Goal: Task Accomplishment & Management: Manage account settings

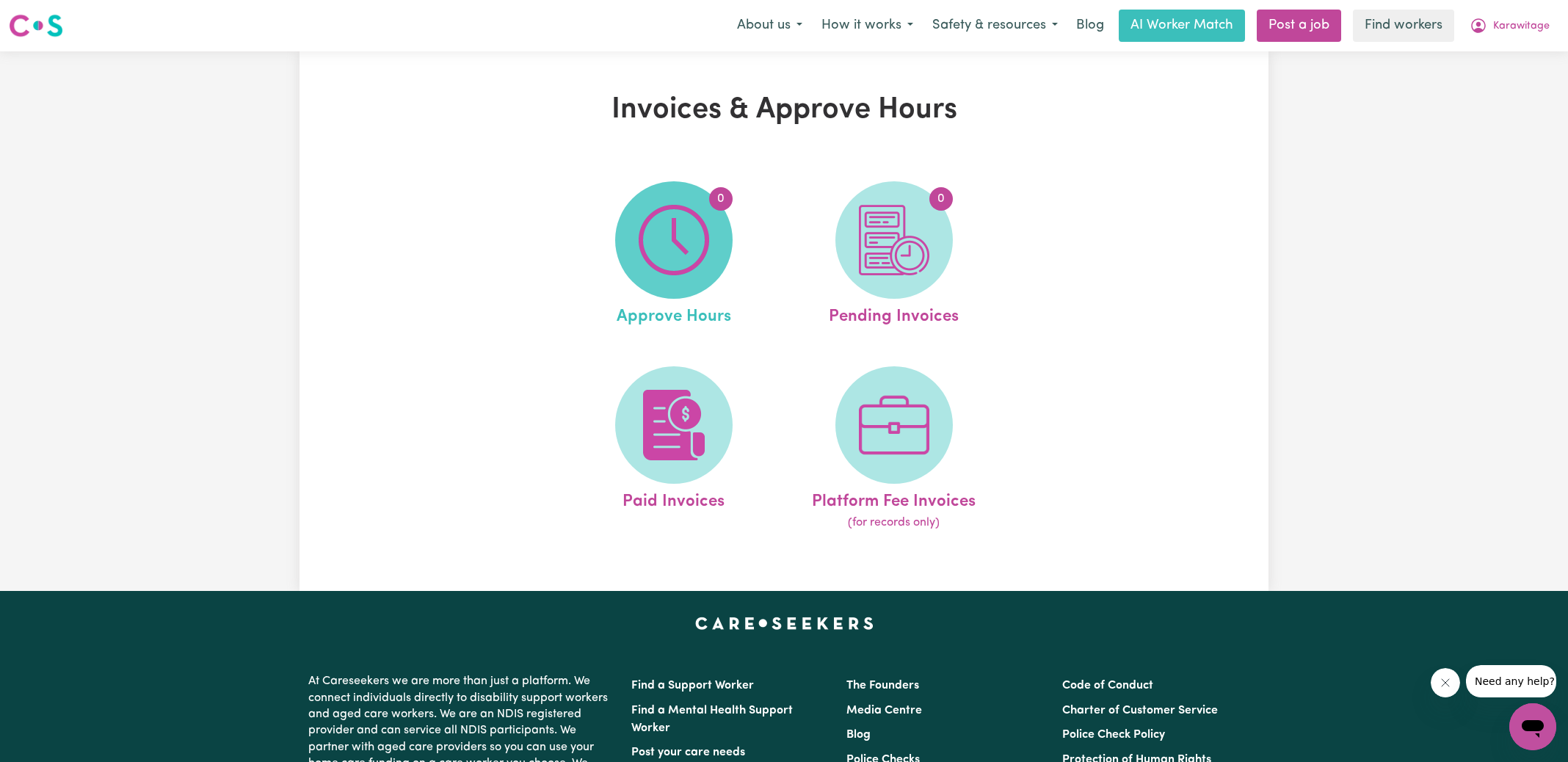
drag, startPoint x: 0, startPoint y: 0, endPoint x: 690, endPoint y: 236, distance: 729.2
click at [690, 236] on img at bounding box center [673, 239] width 70 height 70
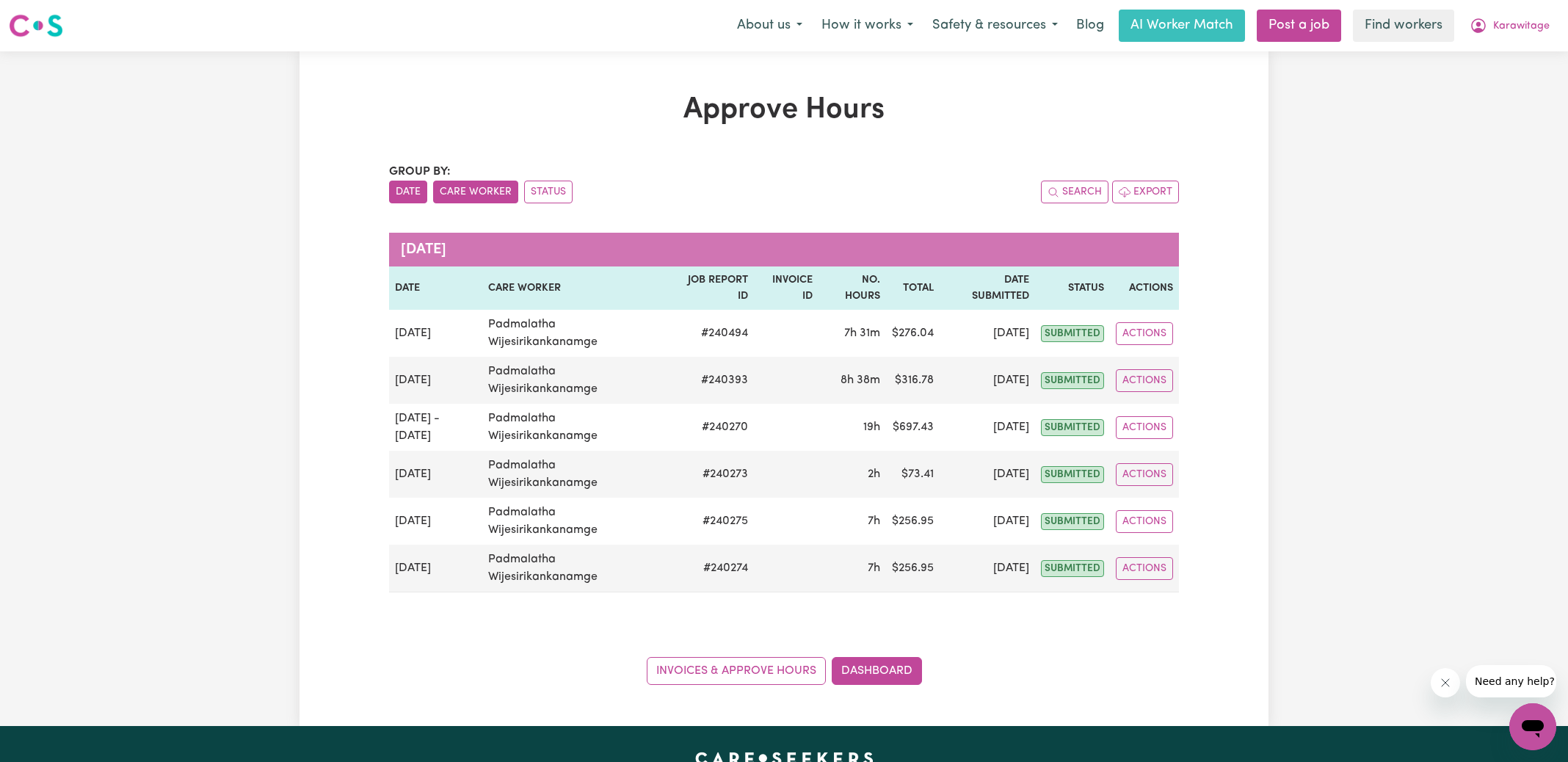
click at [489, 193] on button "Care Worker" at bounding box center [475, 191] width 85 height 23
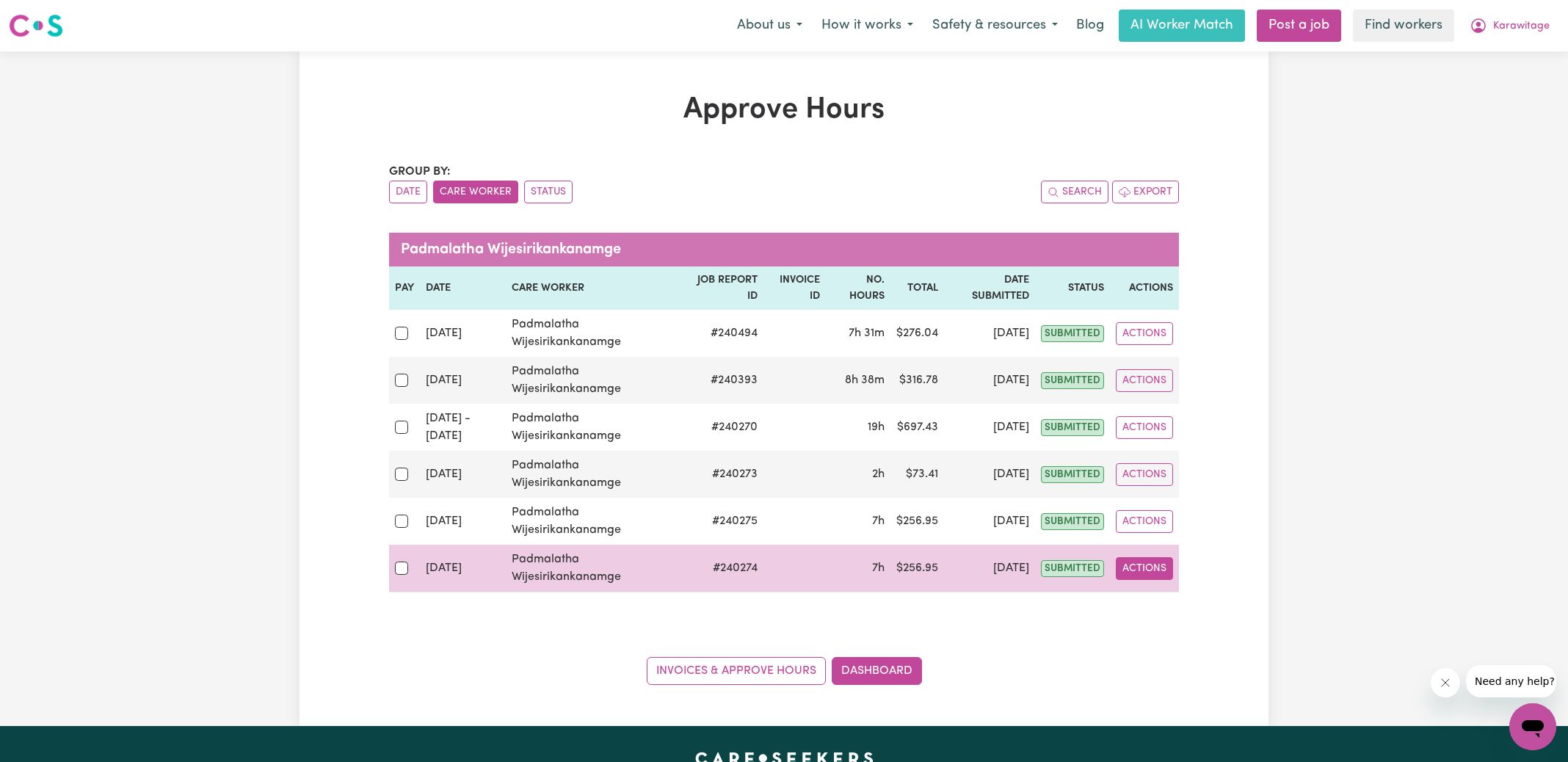
click at [1142, 573] on button "Actions" at bounding box center [1144, 568] width 57 height 23
click at [1149, 603] on link "View Job Report" at bounding box center [1179, 602] width 126 height 30
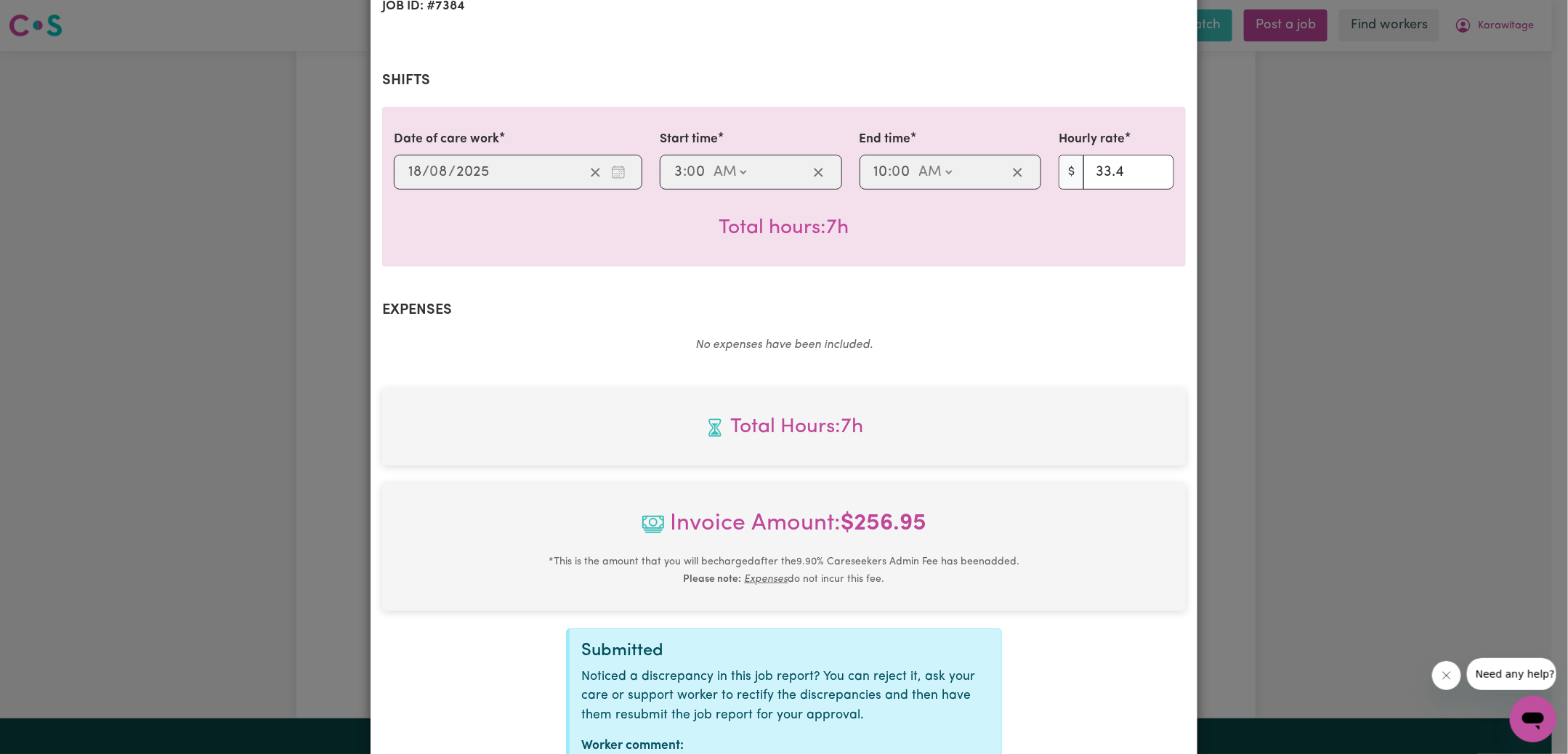
scroll to position [363, 0]
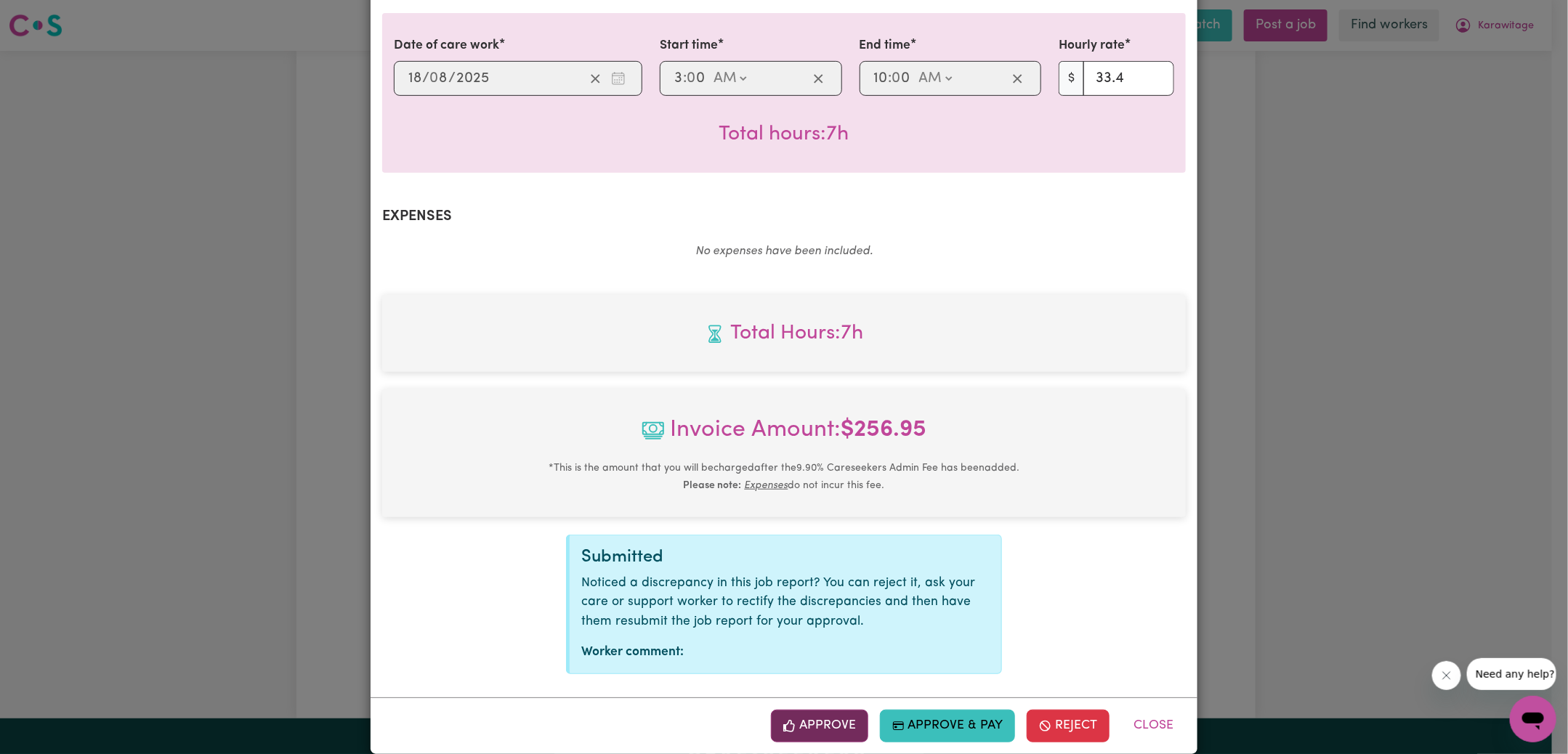
click at [841, 709] on button "Approve" at bounding box center [819, 725] width 97 height 32
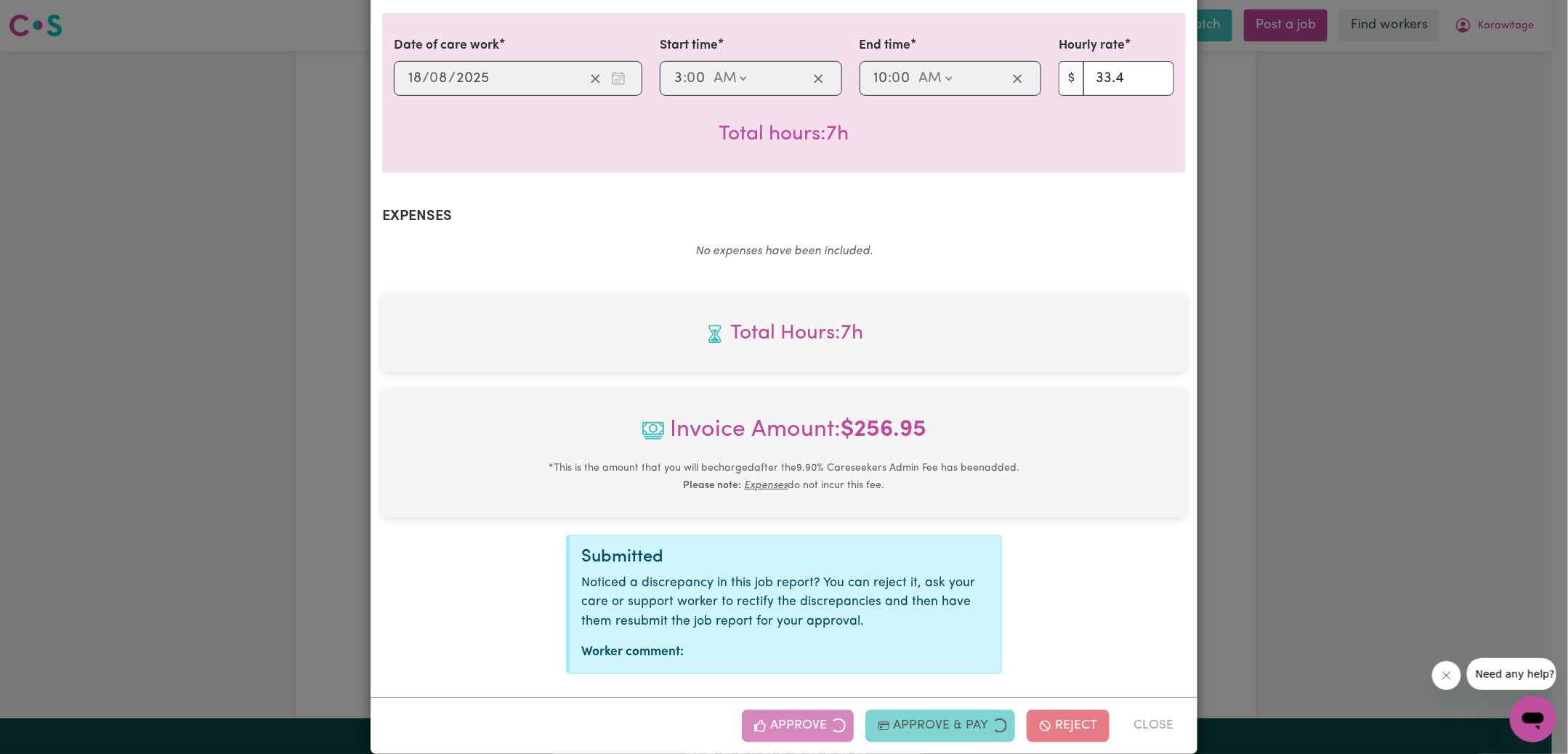
click at [1329, 527] on div "Job Report # 240274 - [PERSON_NAME] Summary Job report # 240274 Client name: Ka…" at bounding box center [784, 377] width 1568 height 754
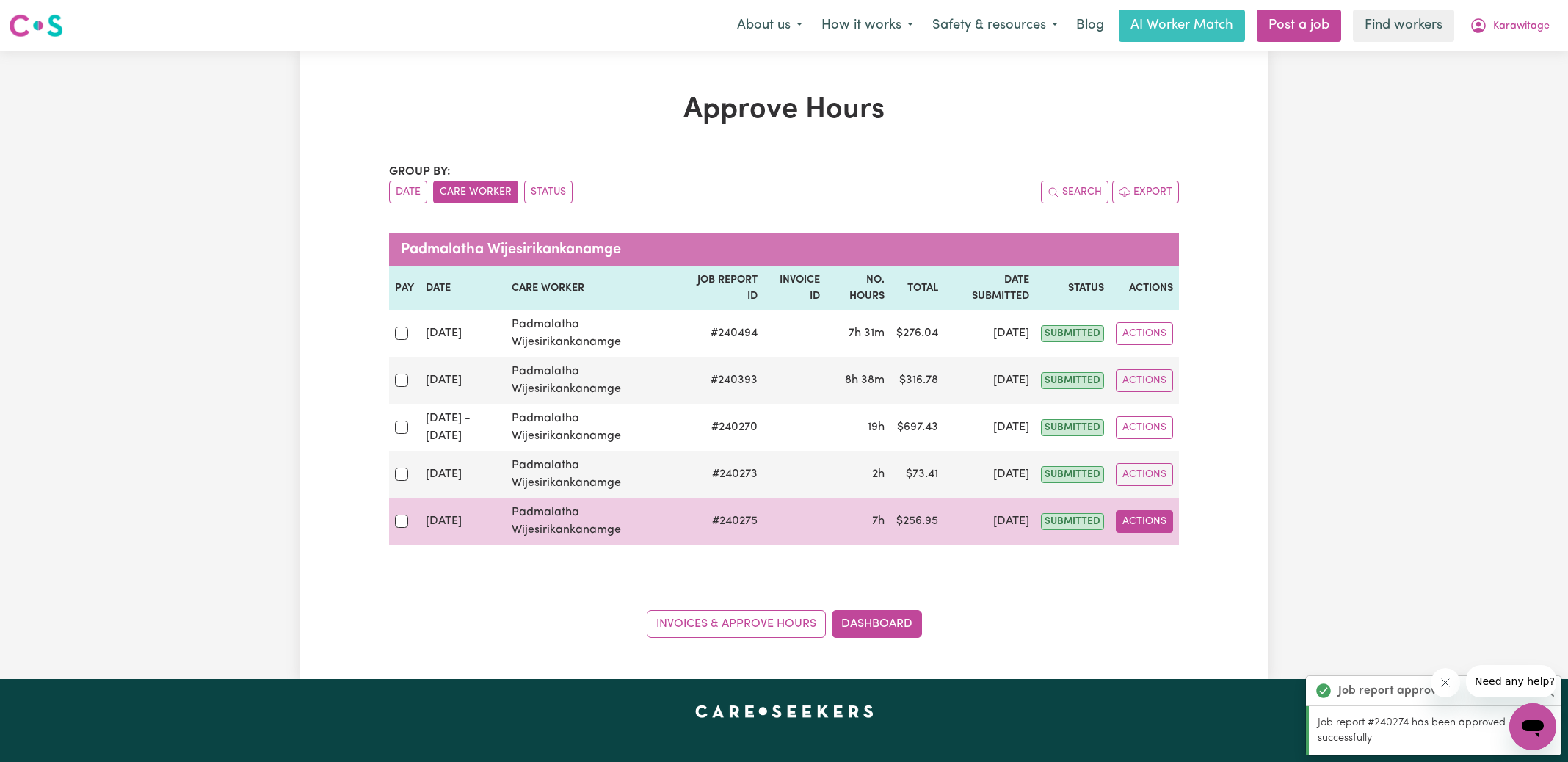
click at [1157, 521] on button "Actions" at bounding box center [1144, 521] width 57 height 23
click at [1172, 549] on link "View Job Report" at bounding box center [1179, 555] width 126 height 30
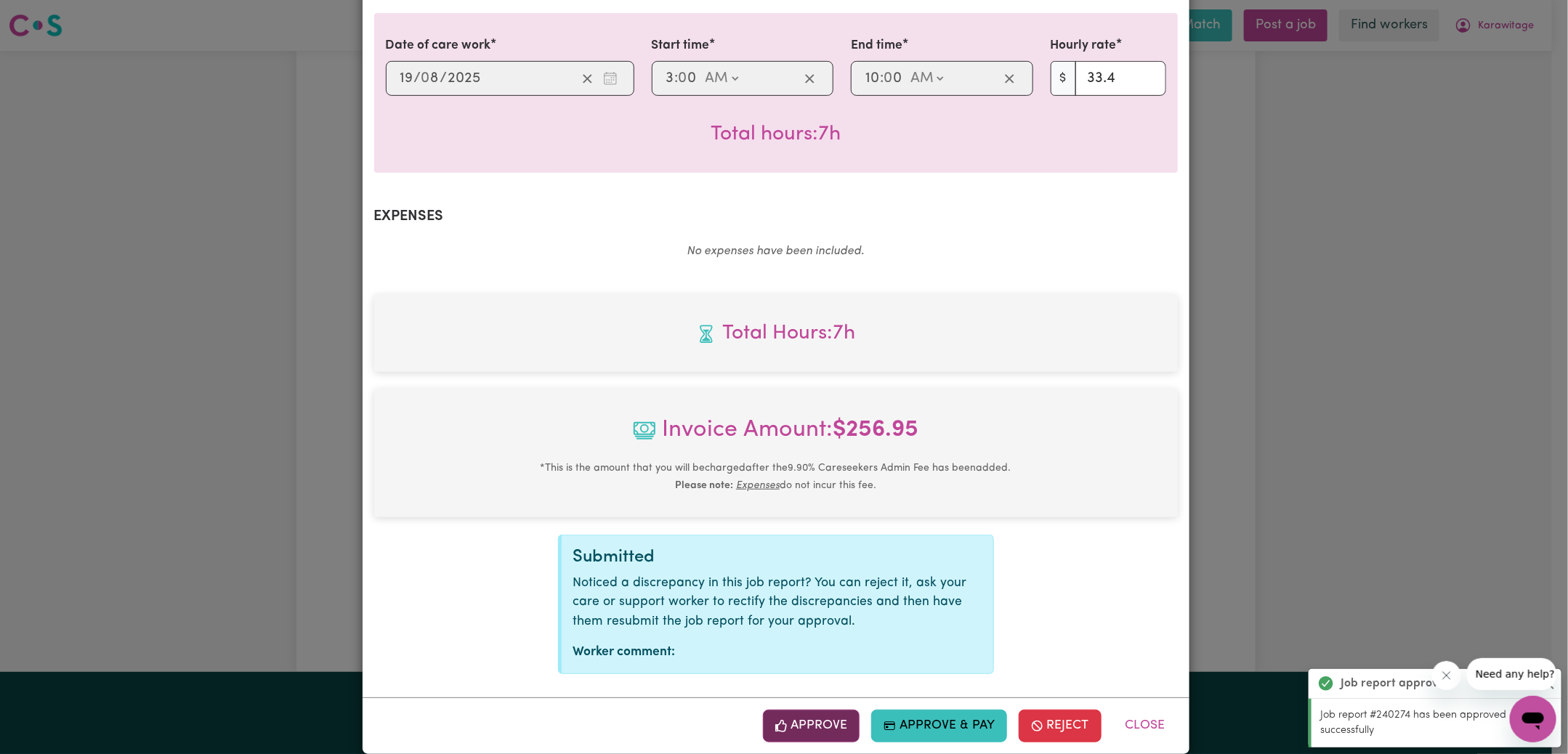
click at [822, 709] on button "Approve" at bounding box center [811, 725] width 97 height 32
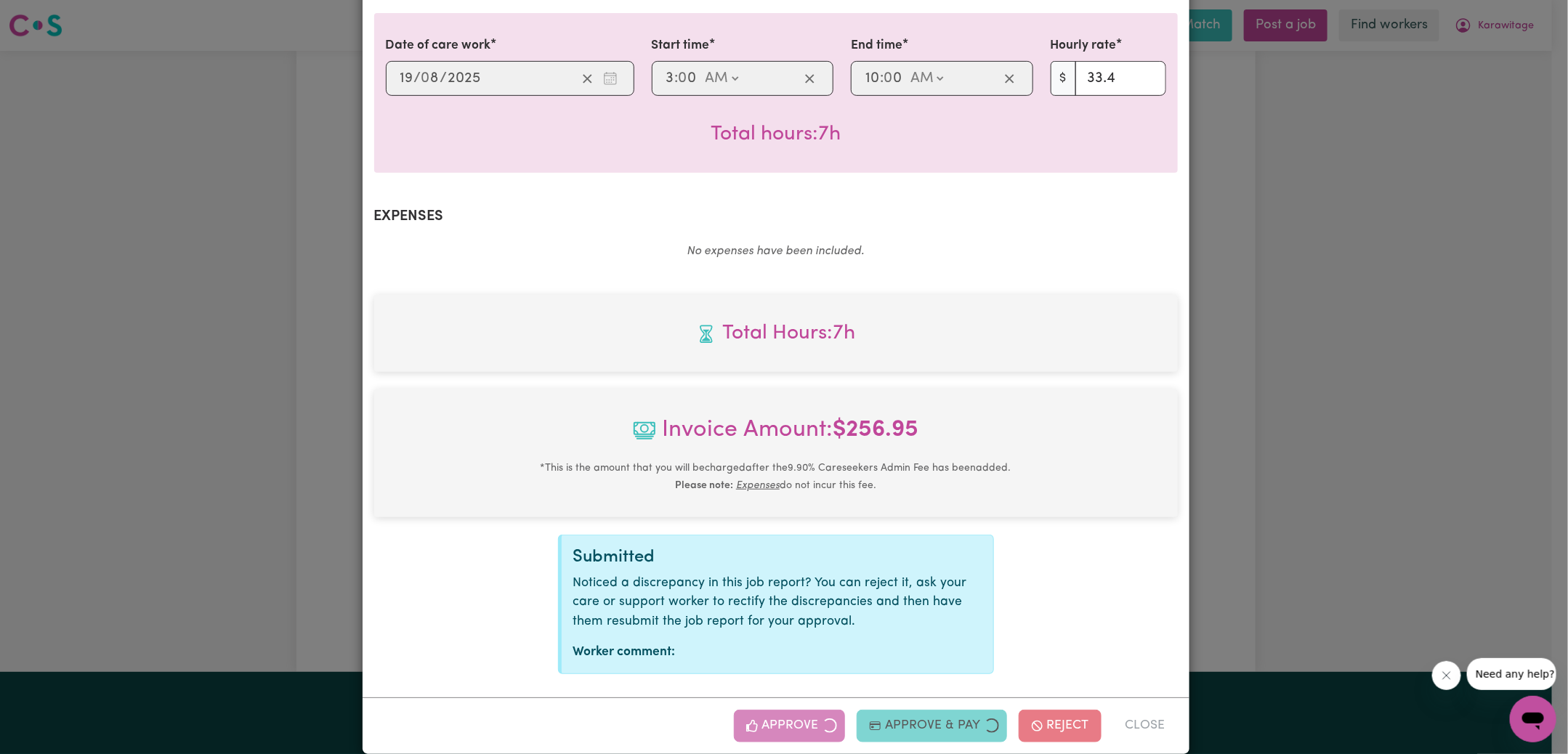
click at [1329, 475] on div "Job Report # 240275 - [PERSON_NAME] Summary Job report # 240275 Client name: Ka…" at bounding box center [784, 377] width 1568 height 754
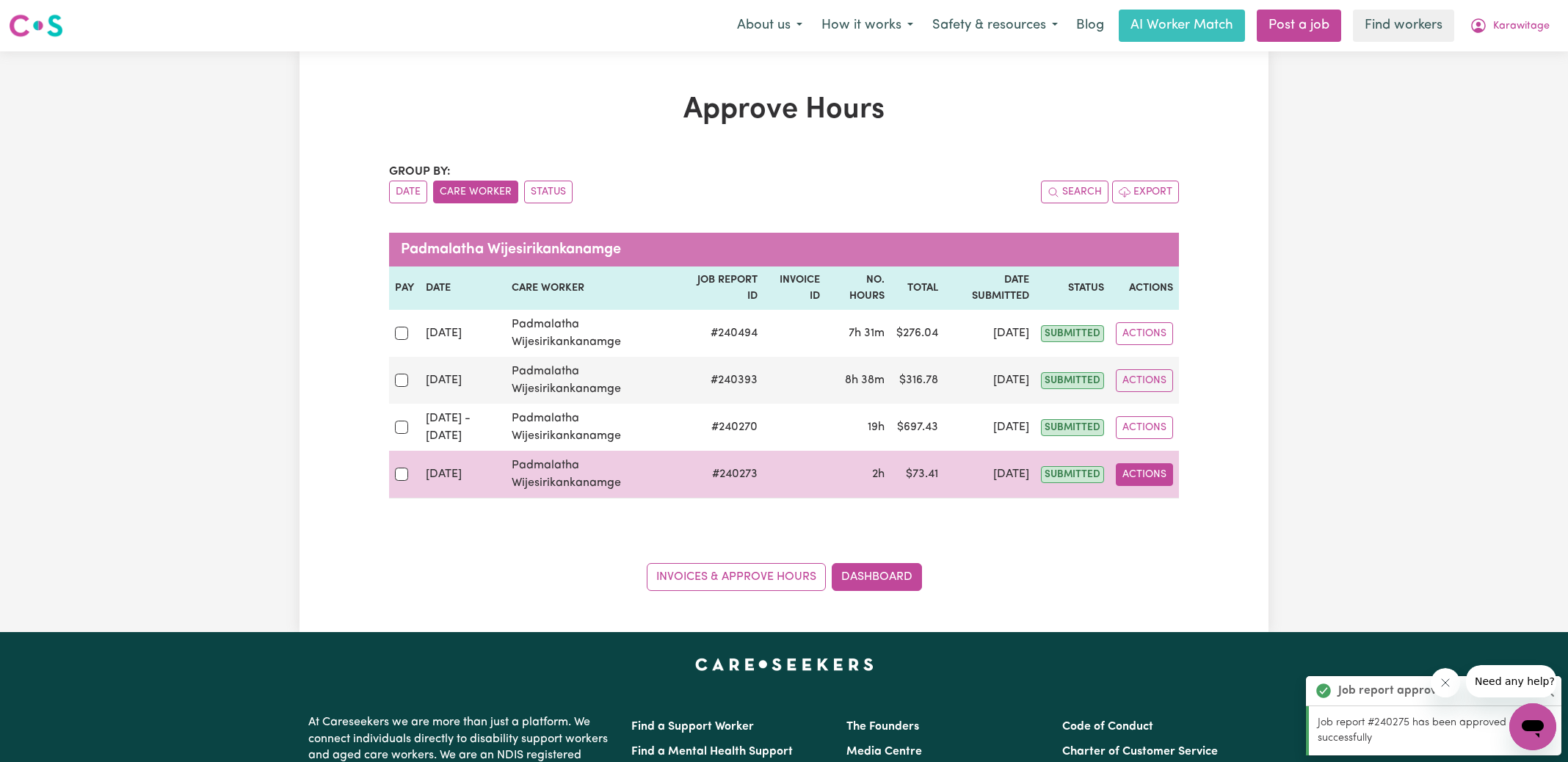
click at [1152, 472] on button "Actions" at bounding box center [1144, 474] width 57 height 23
click at [1176, 507] on link "View Job Report" at bounding box center [1179, 508] width 126 height 30
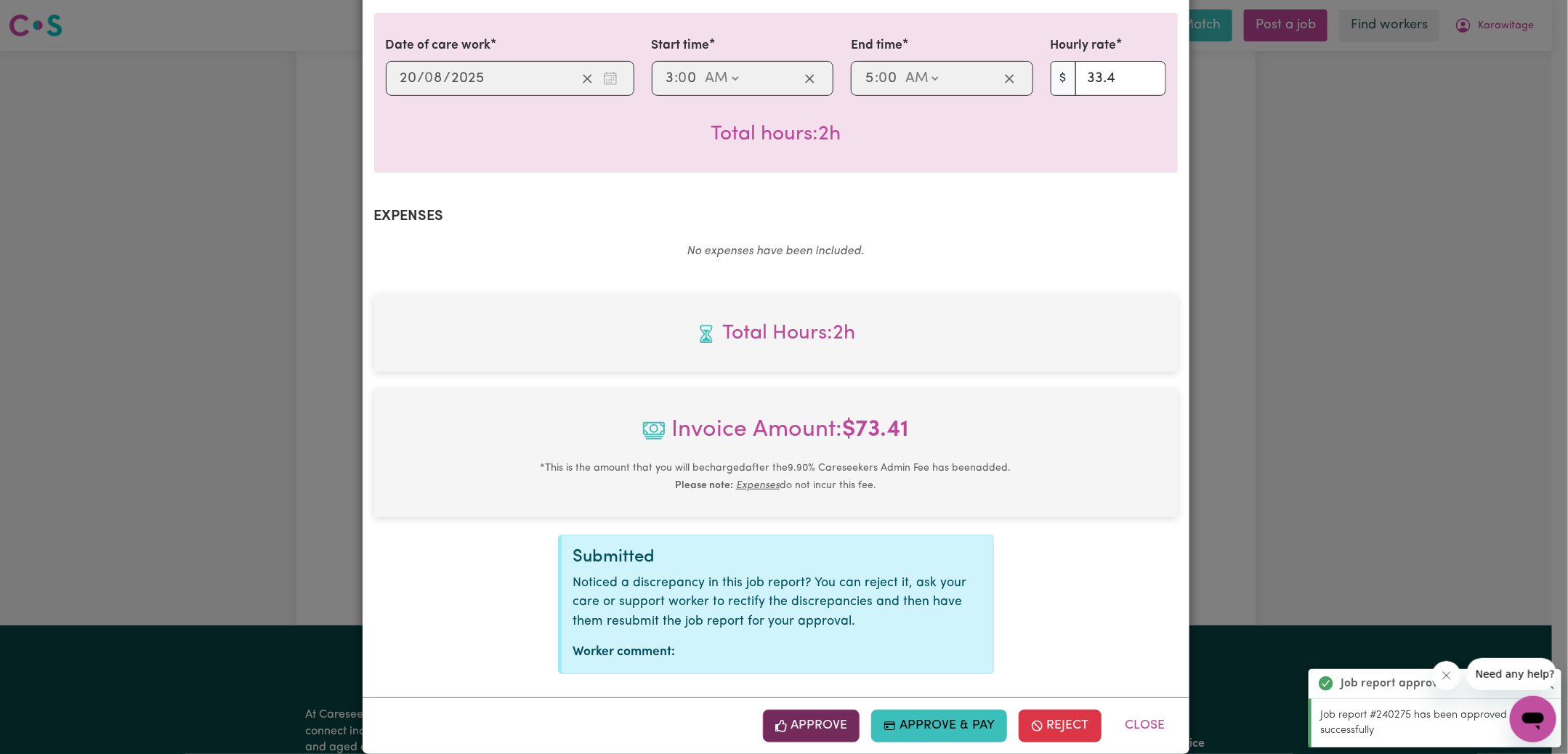
click at [814, 709] on button "Approve" at bounding box center [811, 725] width 97 height 32
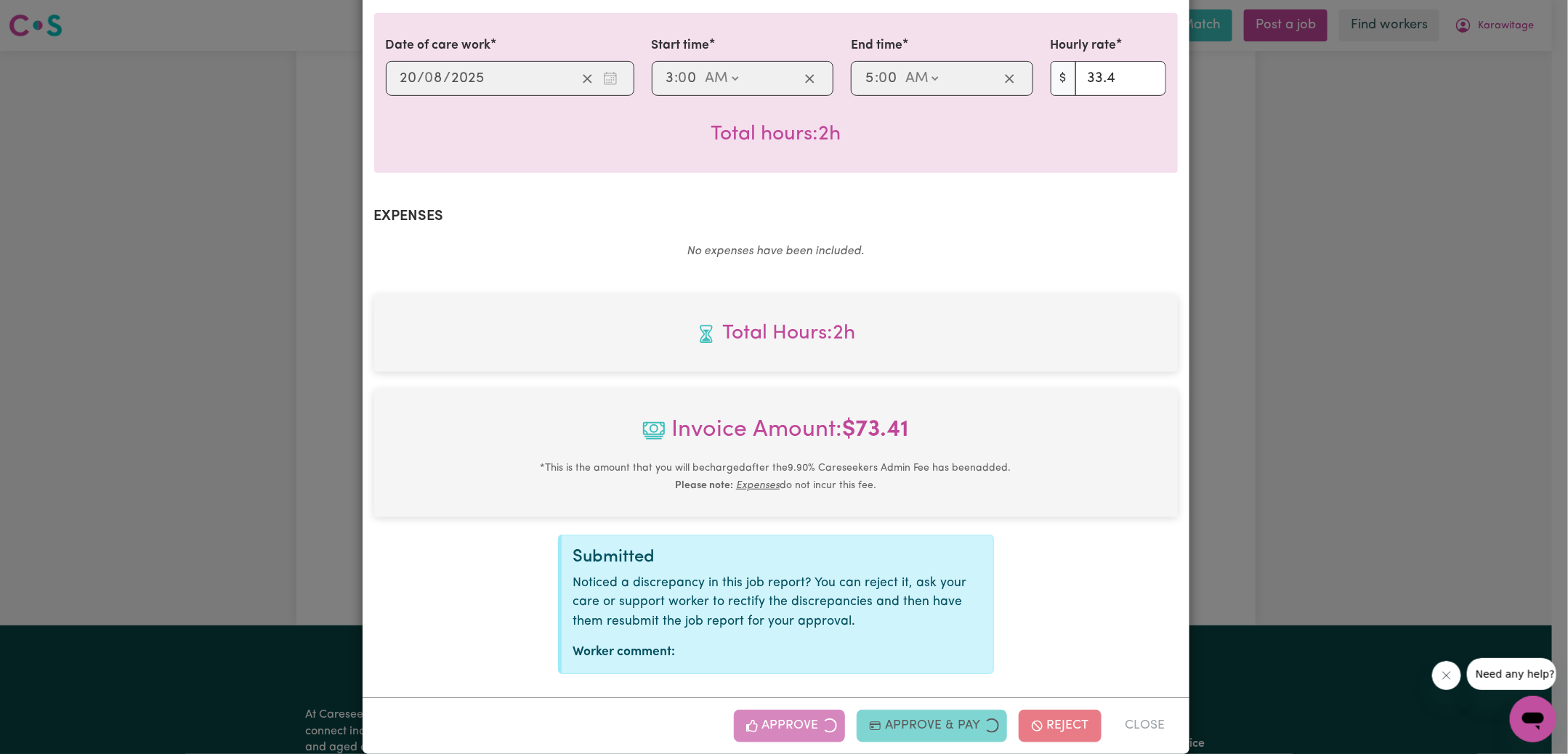
click at [1354, 418] on div "Job Report # 240273 - [PERSON_NAME] Summary Job report # 240273 Client name: Ka…" at bounding box center [784, 377] width 1568 height 754
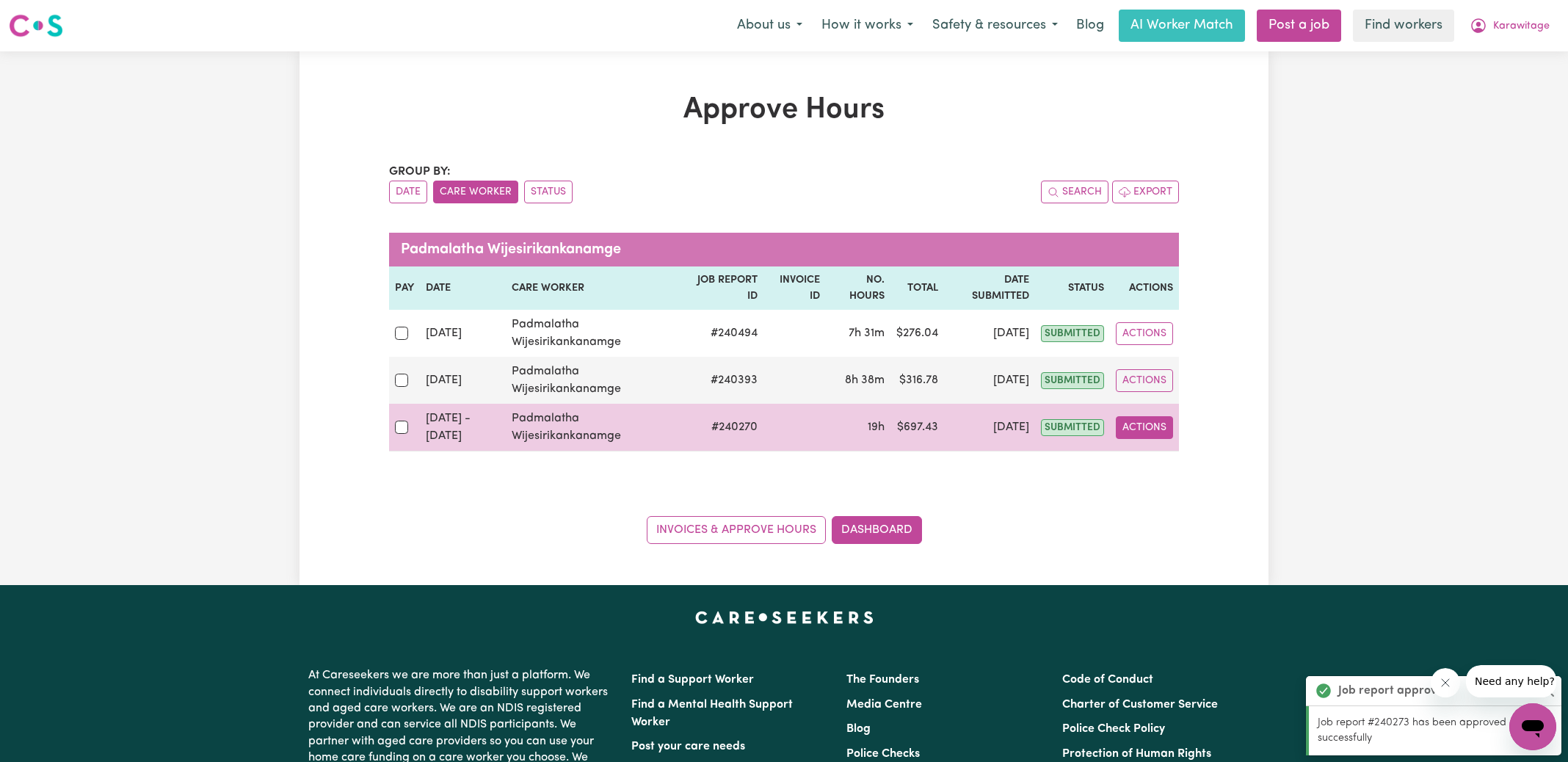
click at [1168, 432] on button "Actions" at bounding box center [1144, 427] width 57 height 23
click at [1176, 455] on link "View Job Report" at bounding box center [1179, 461] width 126 height 30
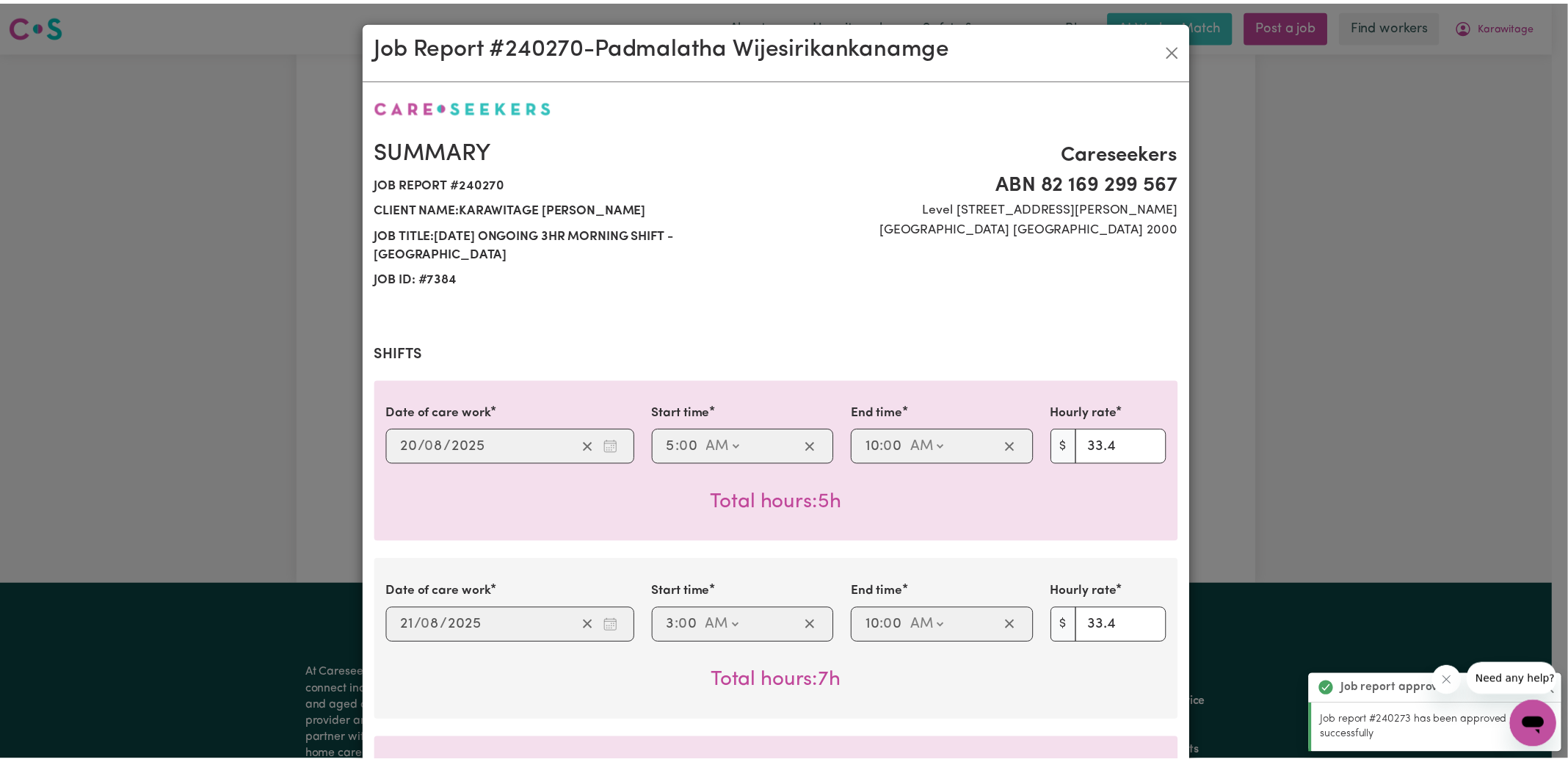
scroll to position [727, 0]
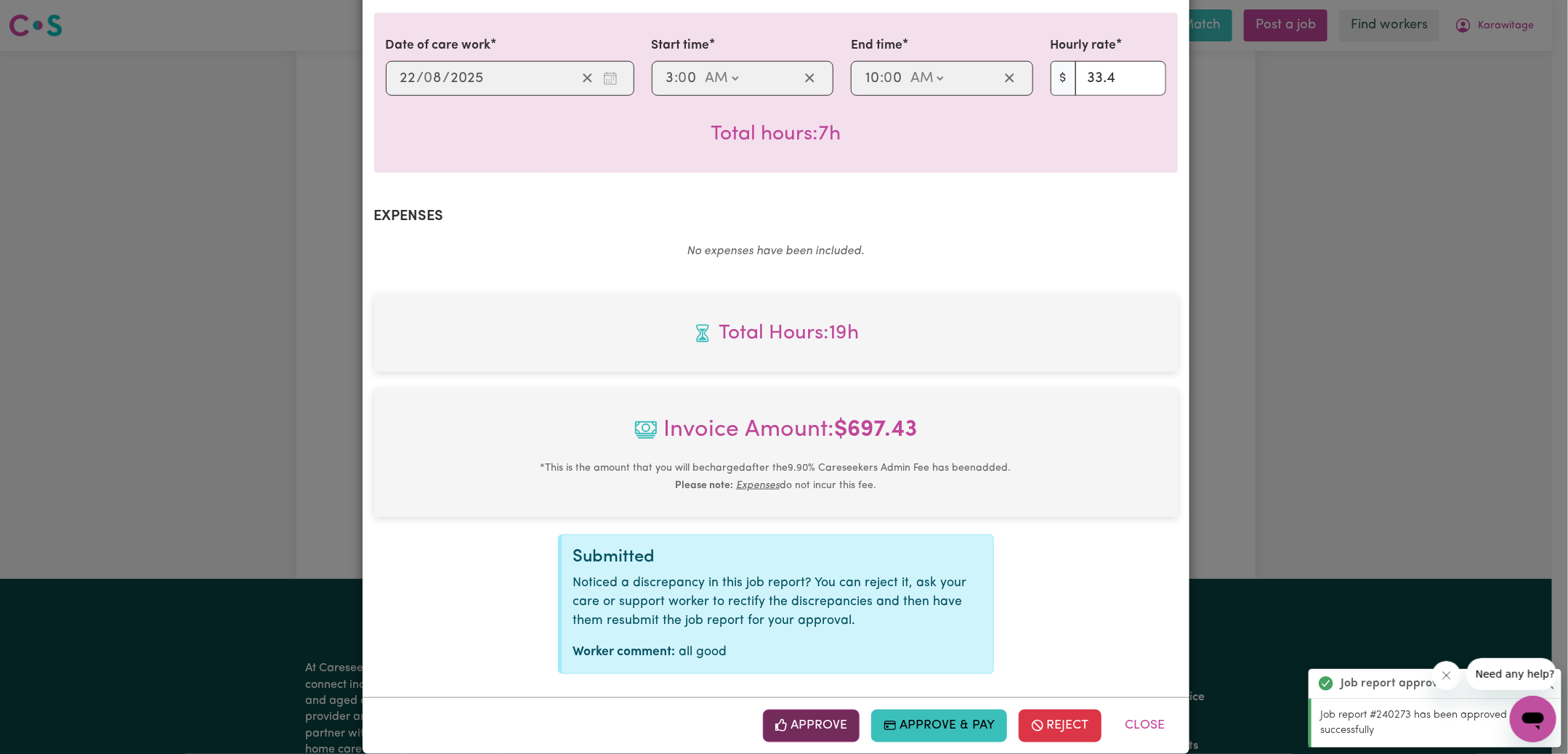
click at [841, 709] on button "Approve" at bounding box center [811, 725] width 97 height 32
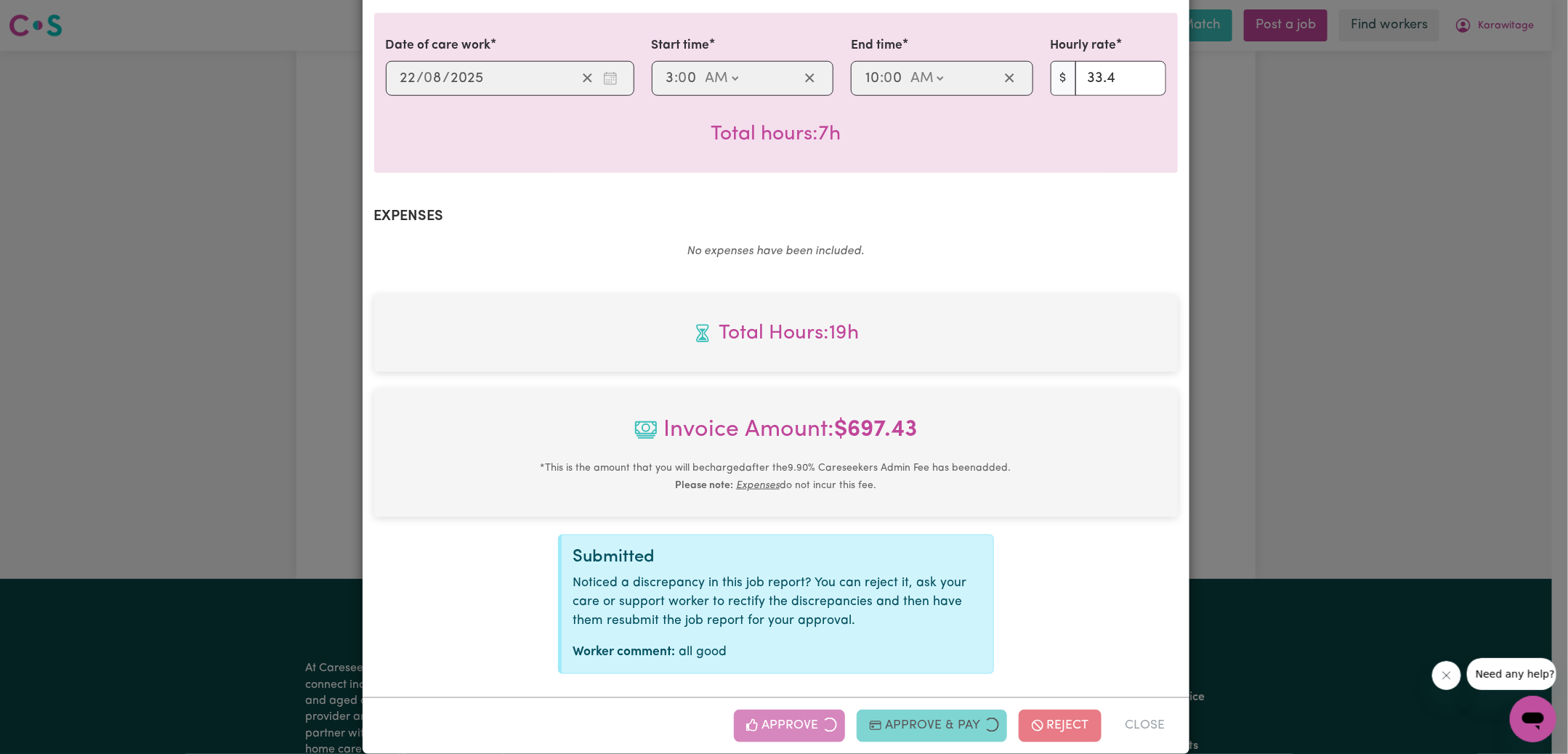
click at [1367, 456] on div "Job Report # 240270 - [PERSON_NAME] Summary Job report # 240270 Client name: Ka…" at bounding box center [784, 377] width 1568 height 754
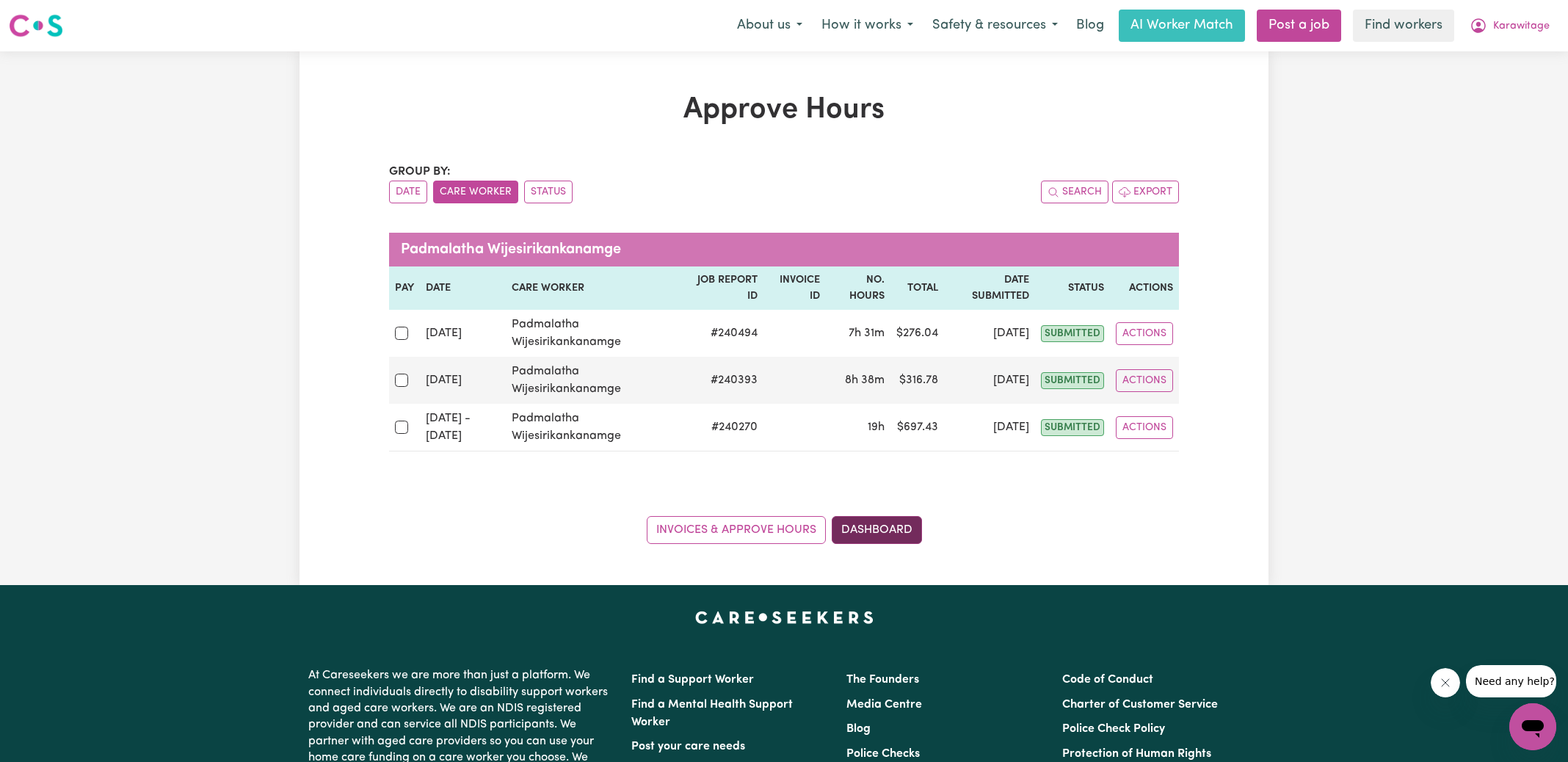
click at [882, 528] on link "Dashboard" at bounding box center [877, 530] width 90 height 28
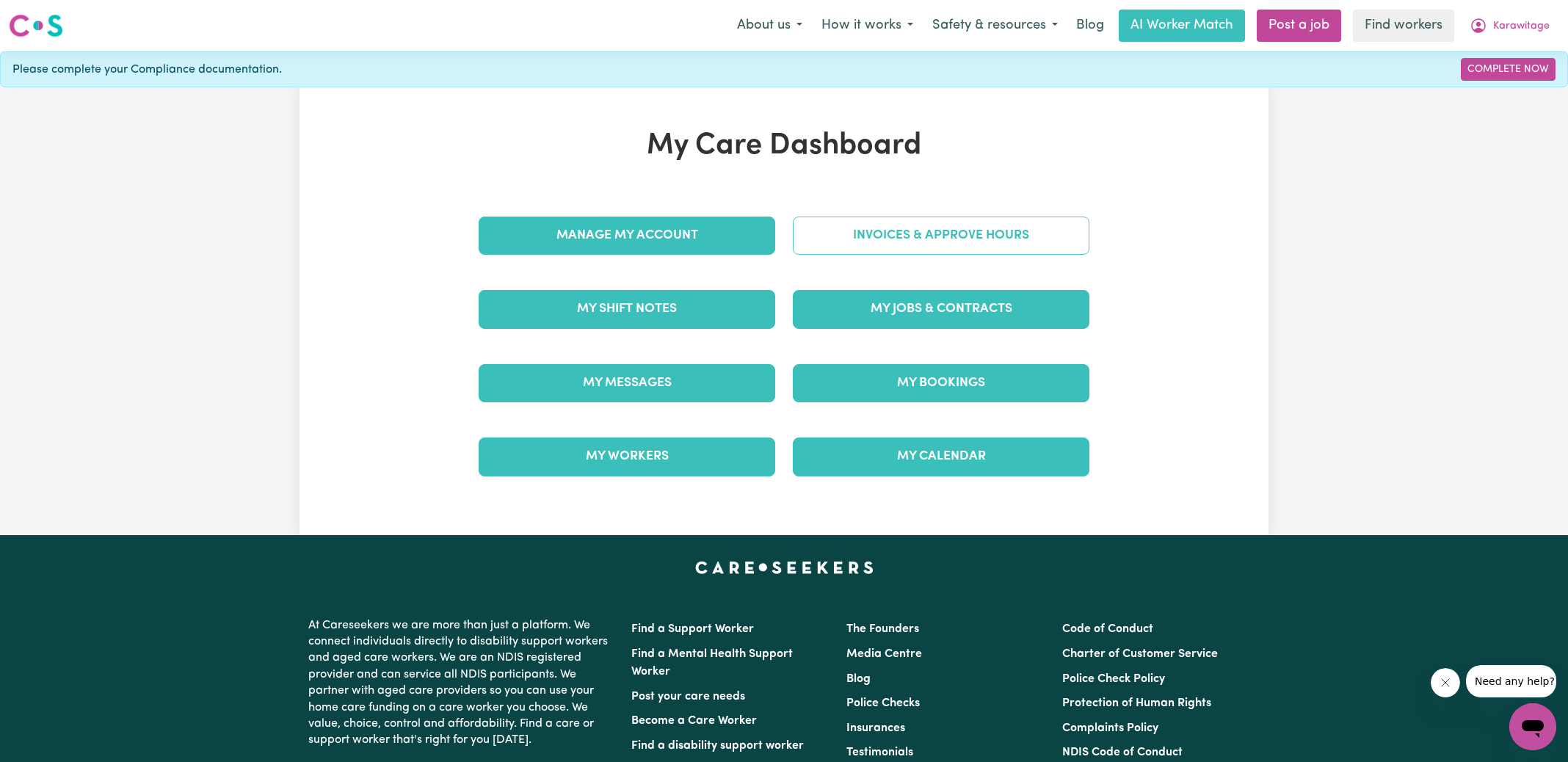
click at [926, 243] on link "Invoices & Approve Hours" at bounding box center [940, 236] width 296 height 38
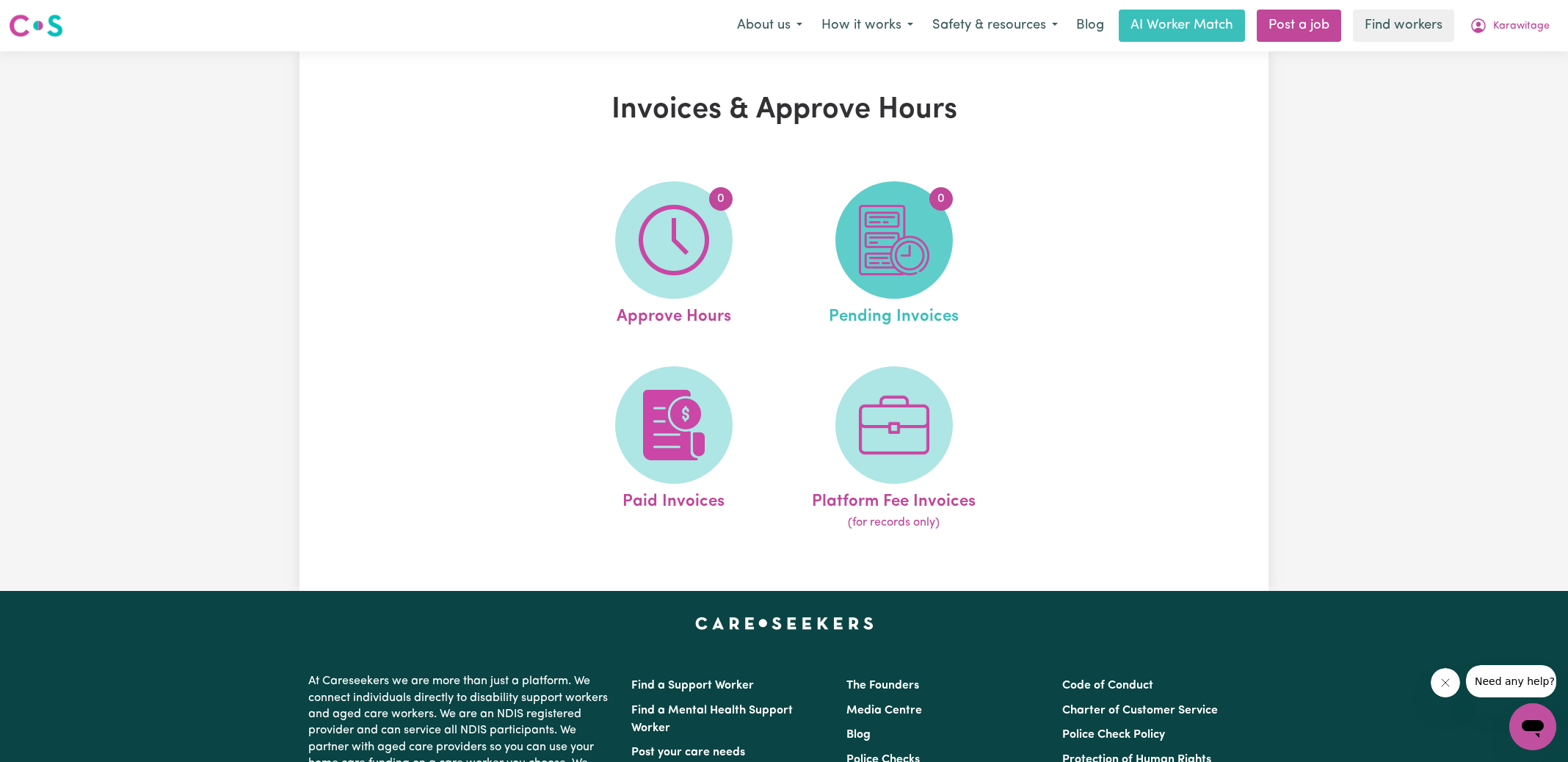
click at [902, 257] on img at bounding box center [894, 239] width 70 height 70
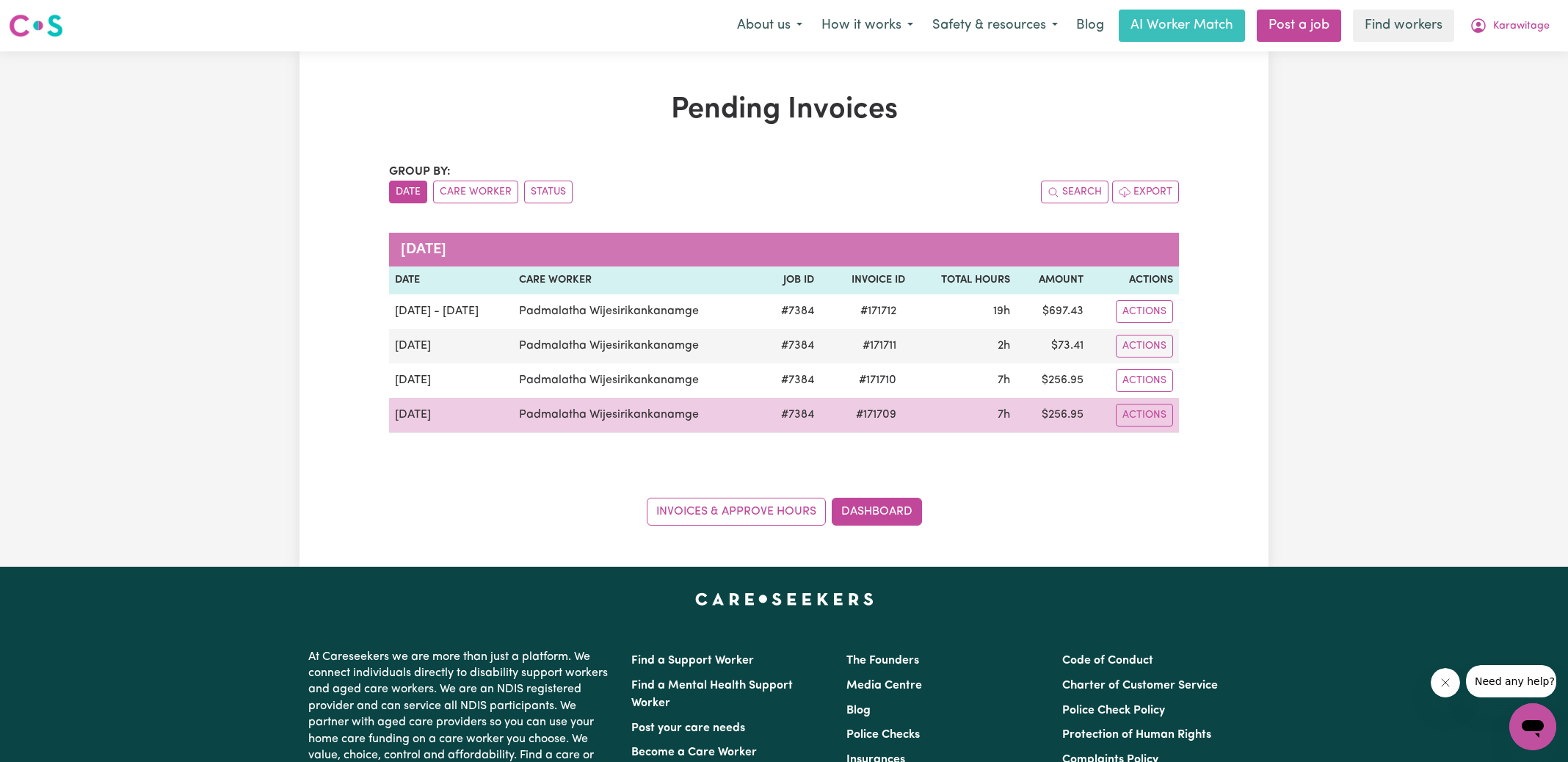
click at [875, 411] on span "# 171709" at bounding box center [876, 415] width 58 height 18
click at [876, 411] on span "# 171709" at bounding box center [876, 415] width 58 height 18
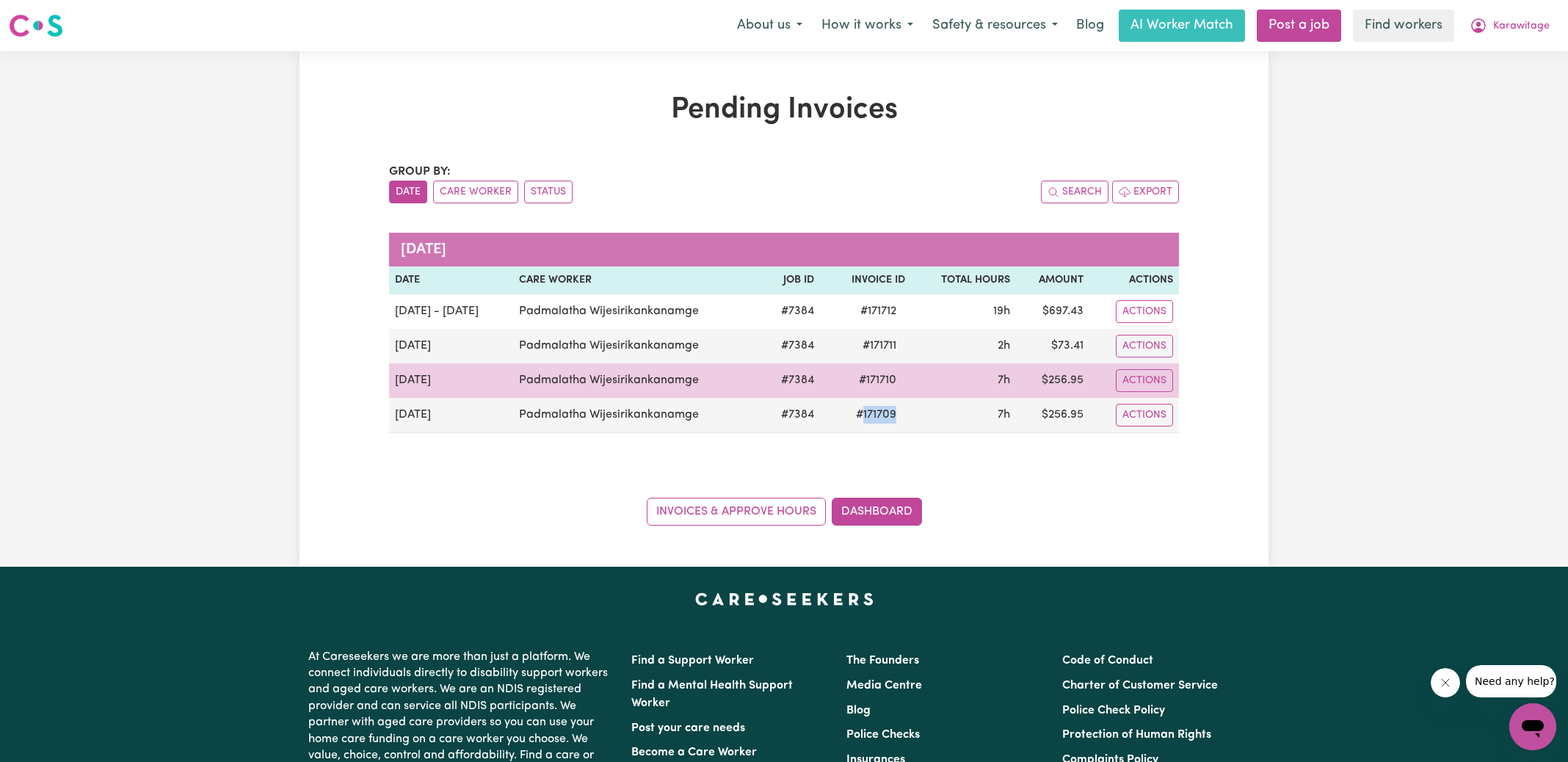
copy span "171709"
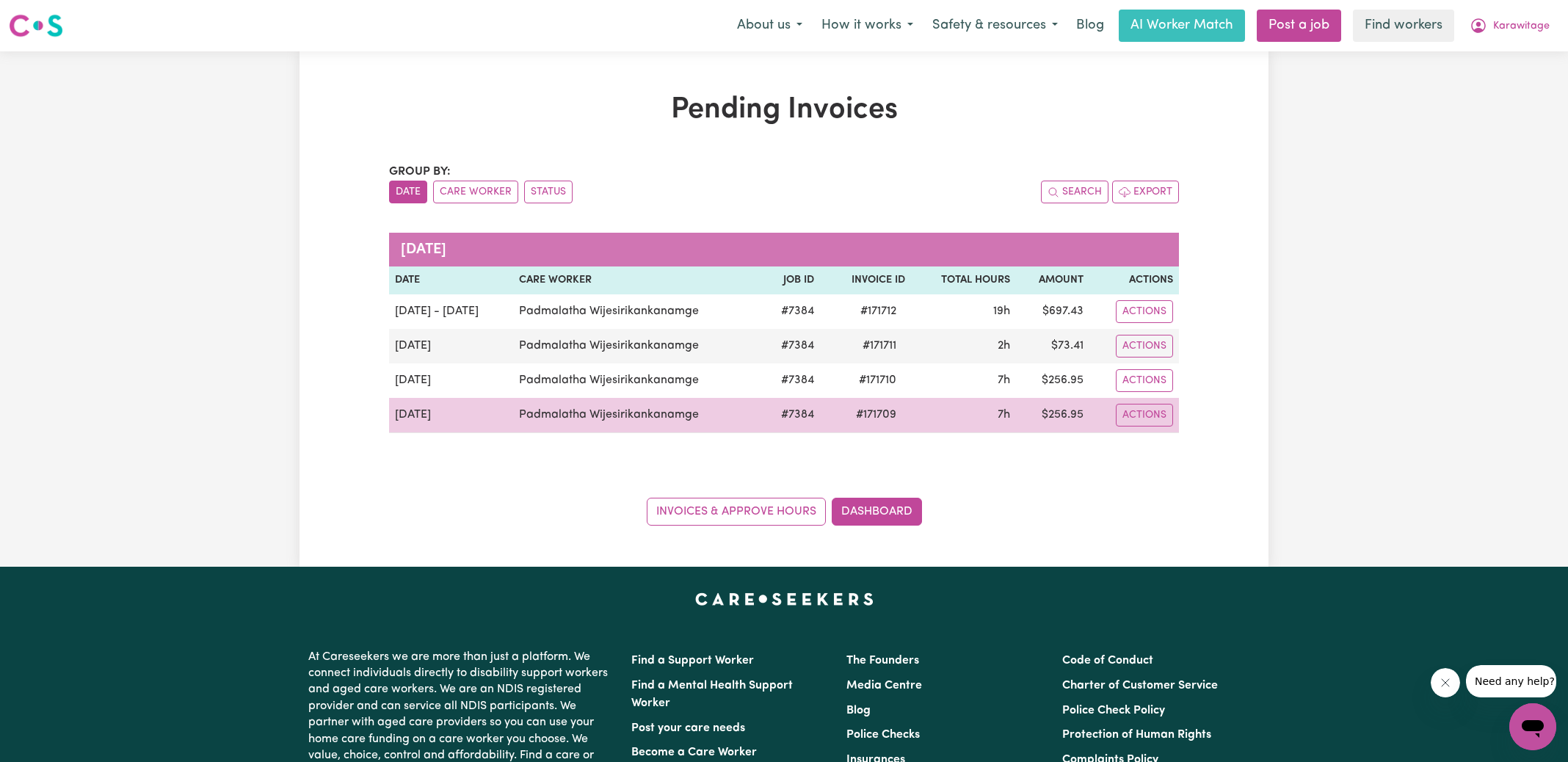
click at [1065, 412] on td "$ 256.95" at bounding box center [1052, 415] width 73 height 35
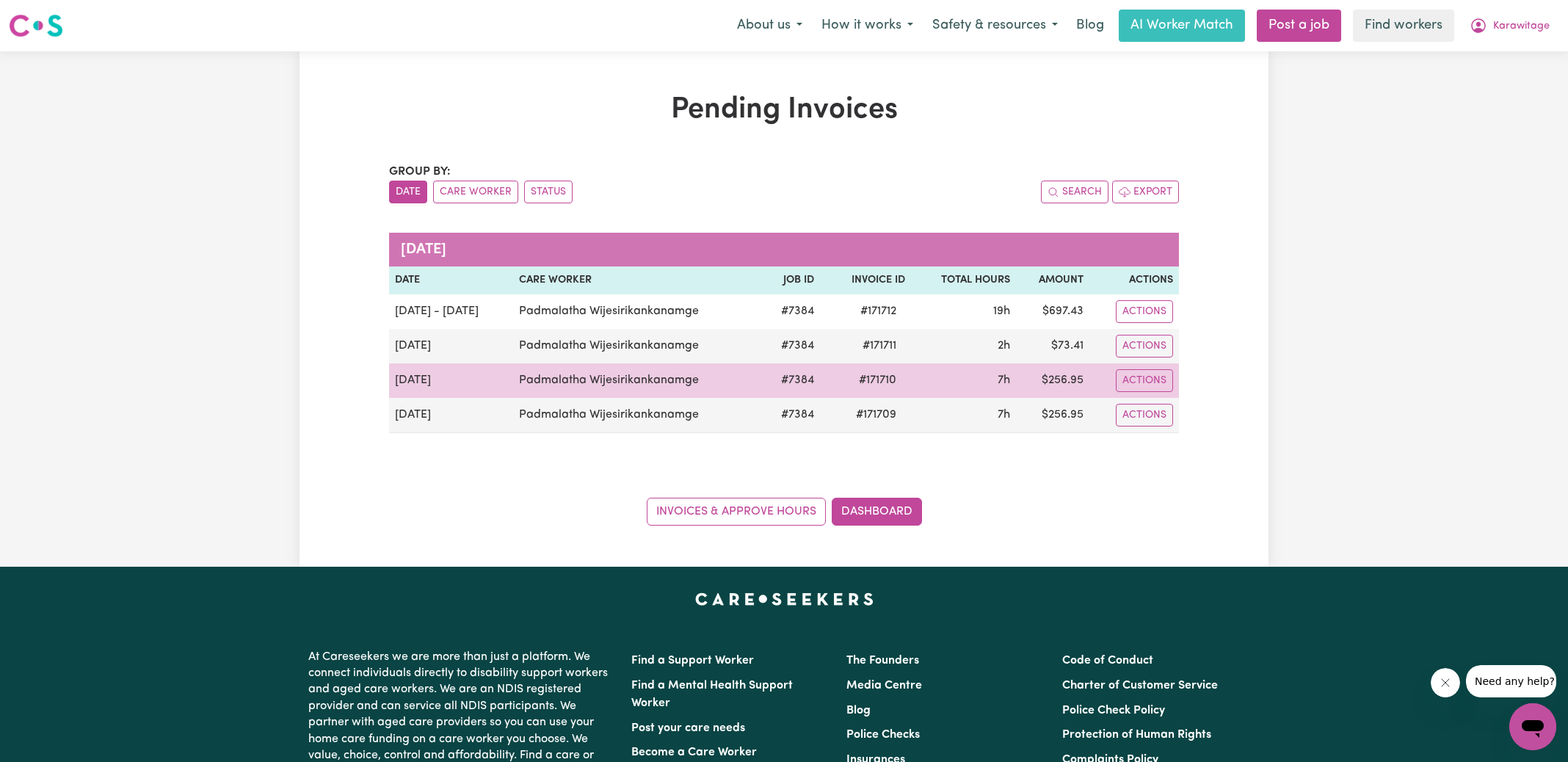
click at [810, 379] on td "# 7384" at bounding box center [791, 381] width 58 height 35
click at [889, 375] on span "# 171710" at bounding box center [878, 380] width 55 height 18
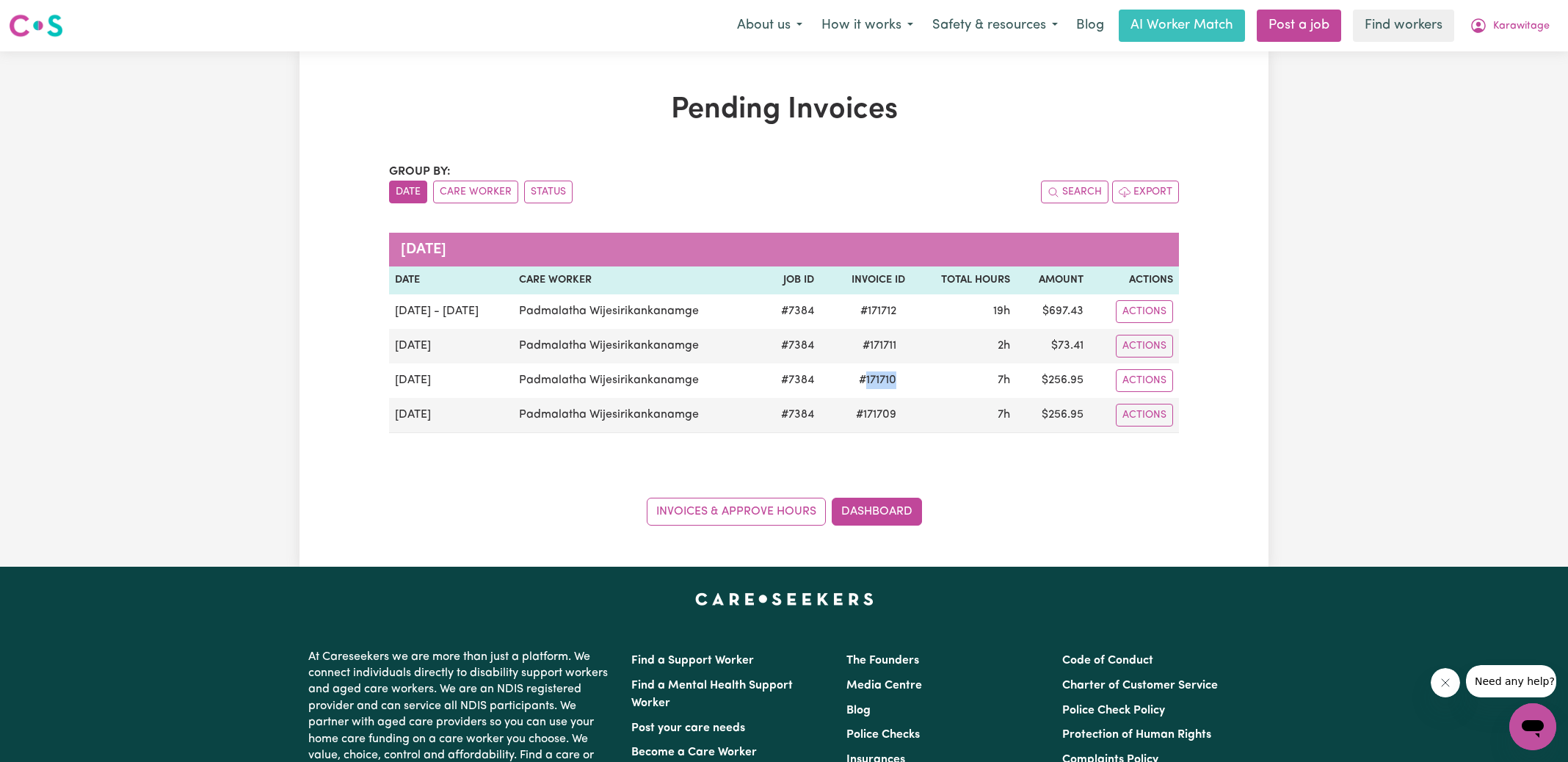
copy span "171710"
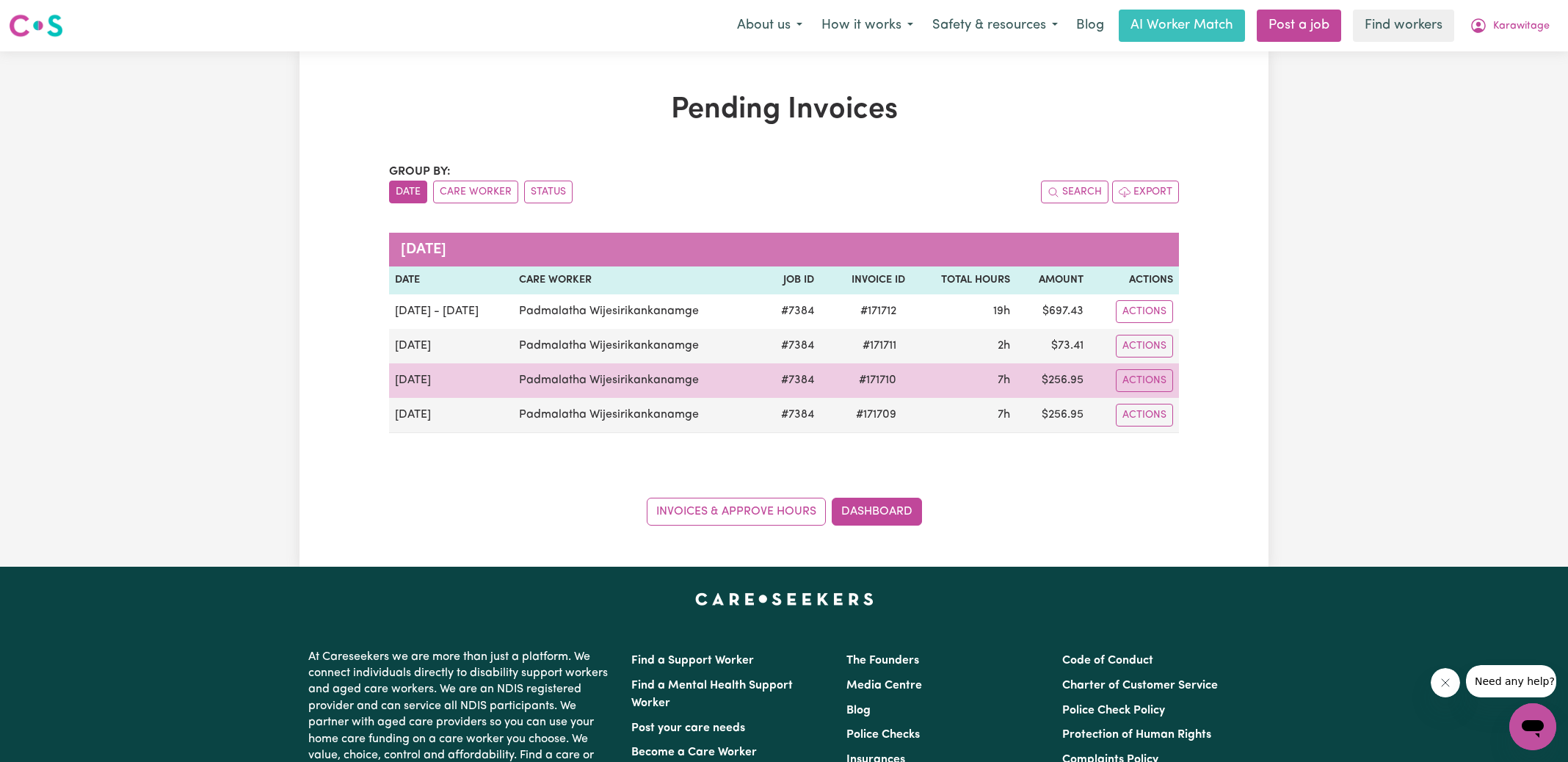
click at [1065, 376] on td "$ 256.95" at bounding box center [1052, 381] width 73 height 35
drag, startPoint x: 1065, startPoint y: 376, endPoint x: 1073, endPoint y: 367, distance: 12.0
click at [1064, 376] on td "$ 256.95" at bounding box center [1052, 381] width 73 height 35
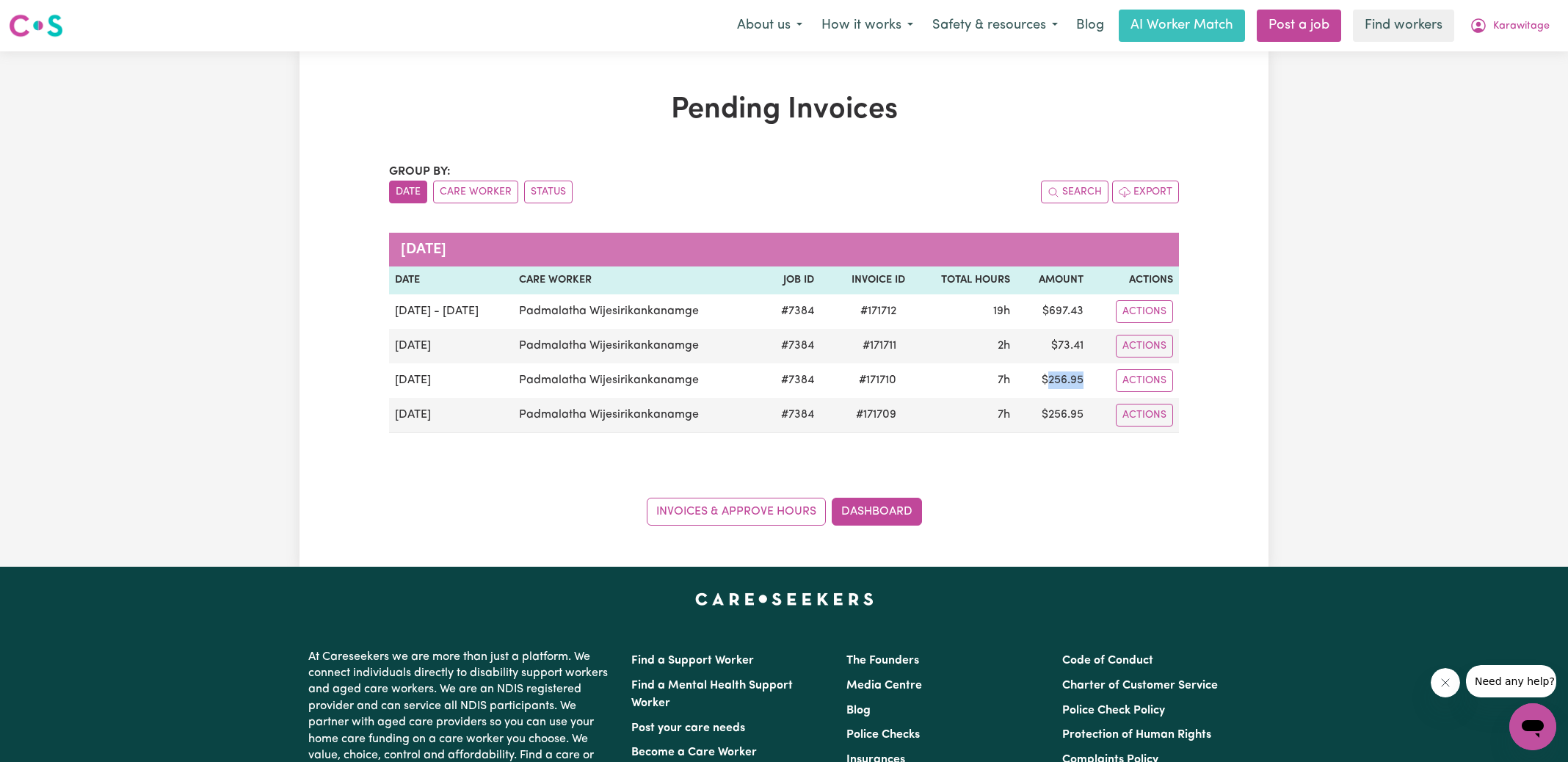
copy td "256.95"
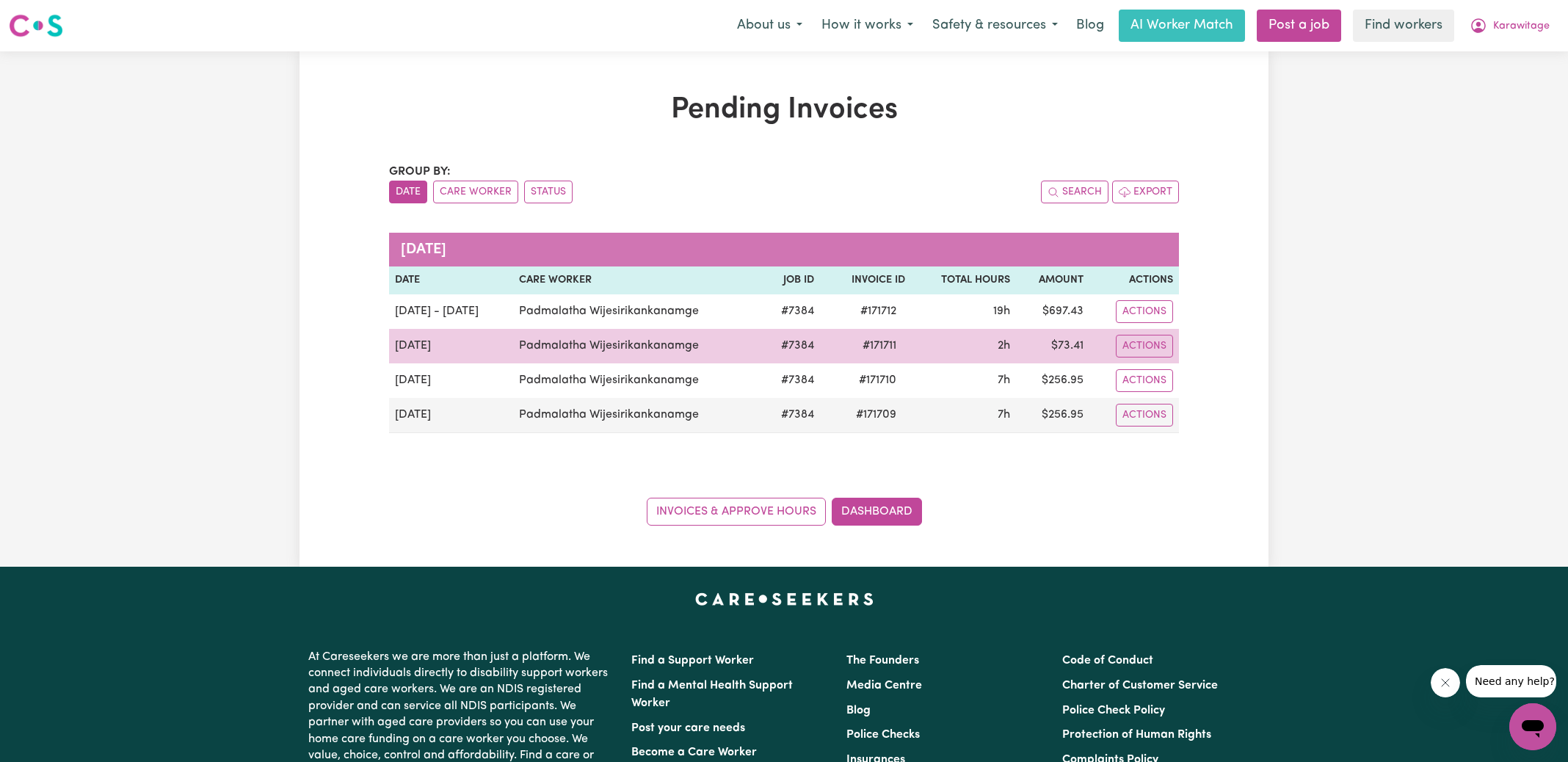
click at [883, 341] on span "# 171711" at bounding box center [880, 346] width 52 height 18
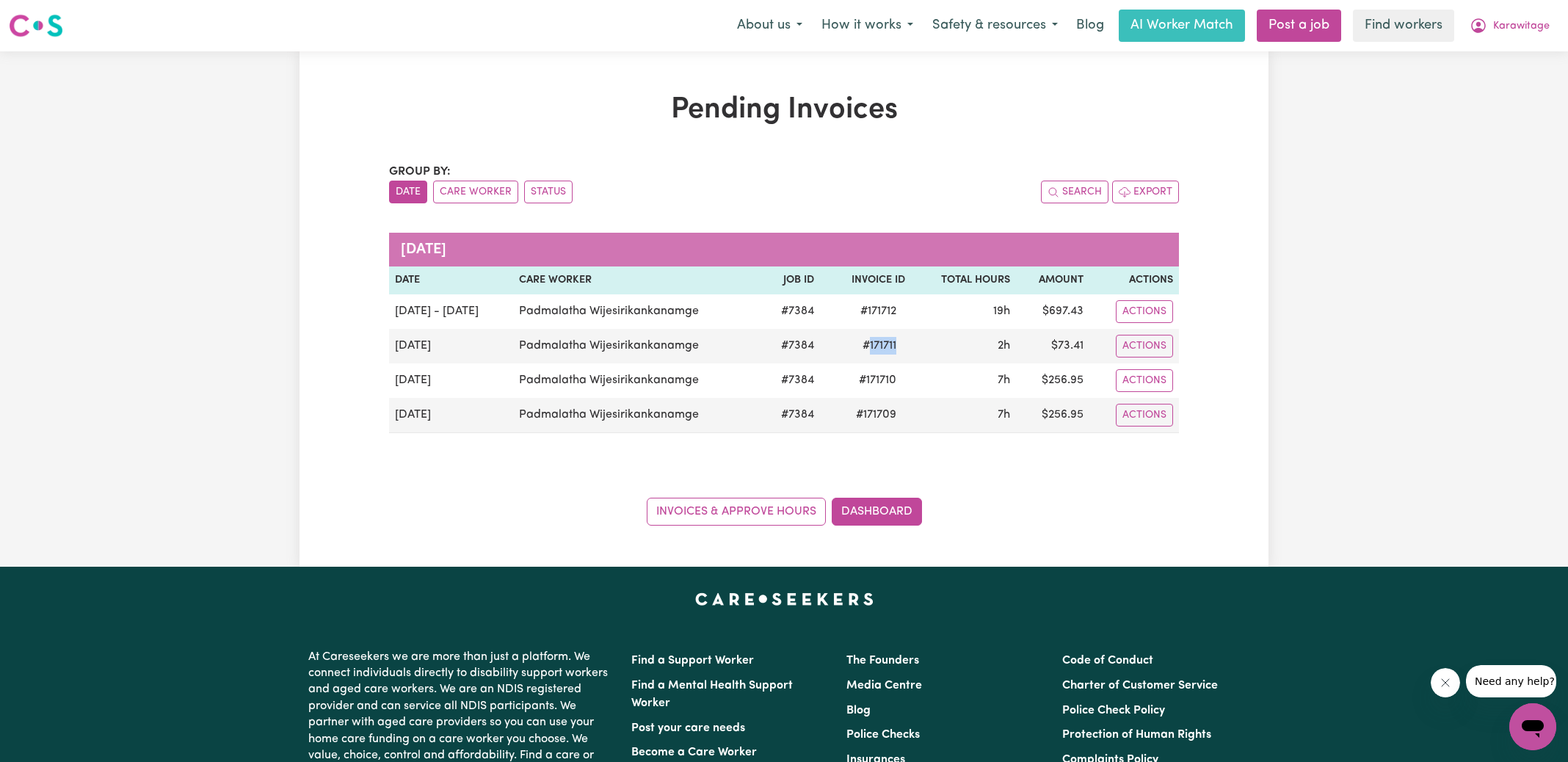
copy span "171711"
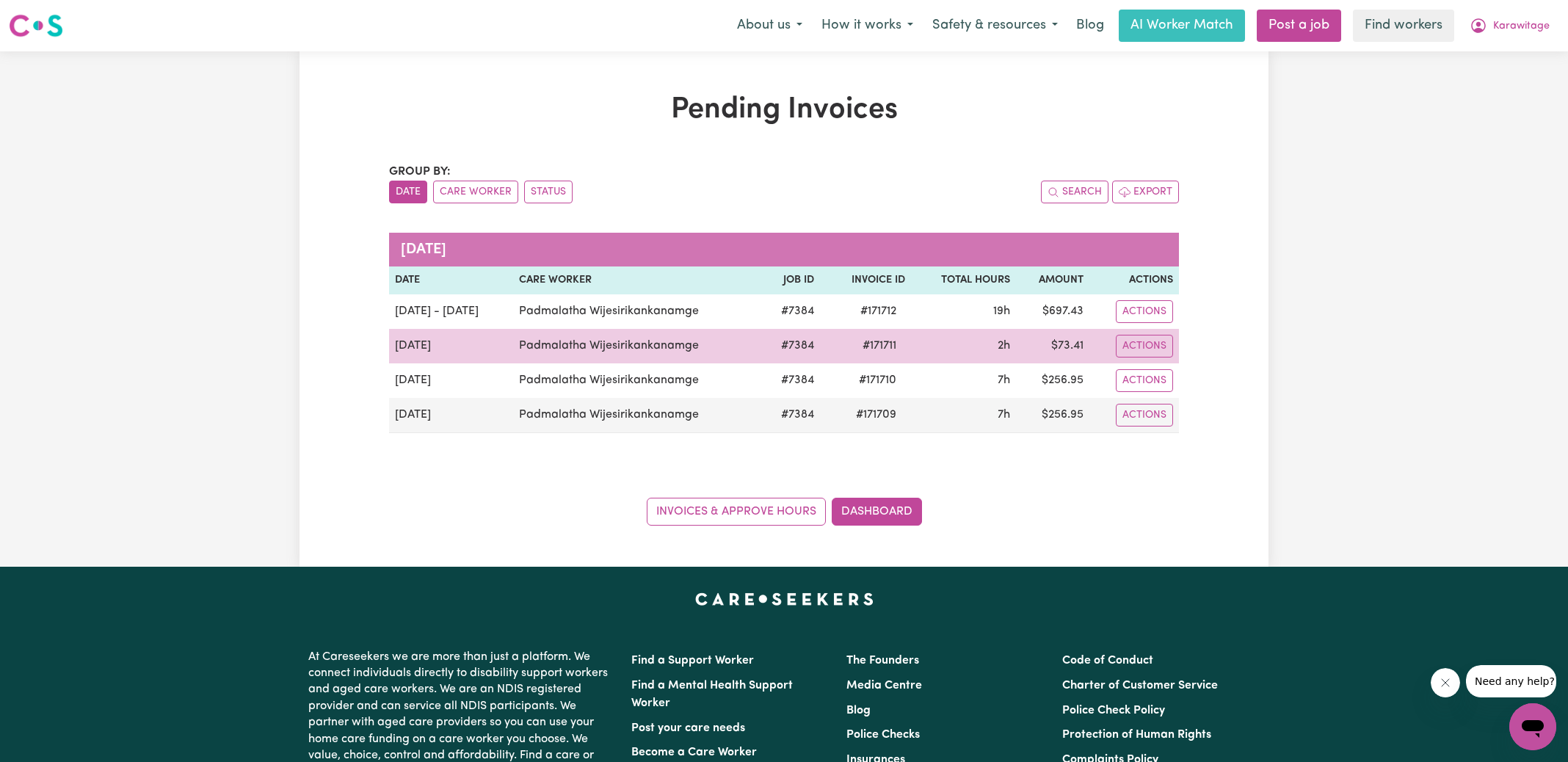
click at [1073, 350] on td "$ 73.41" at bounding box center [1052, 346] width 73 height 35
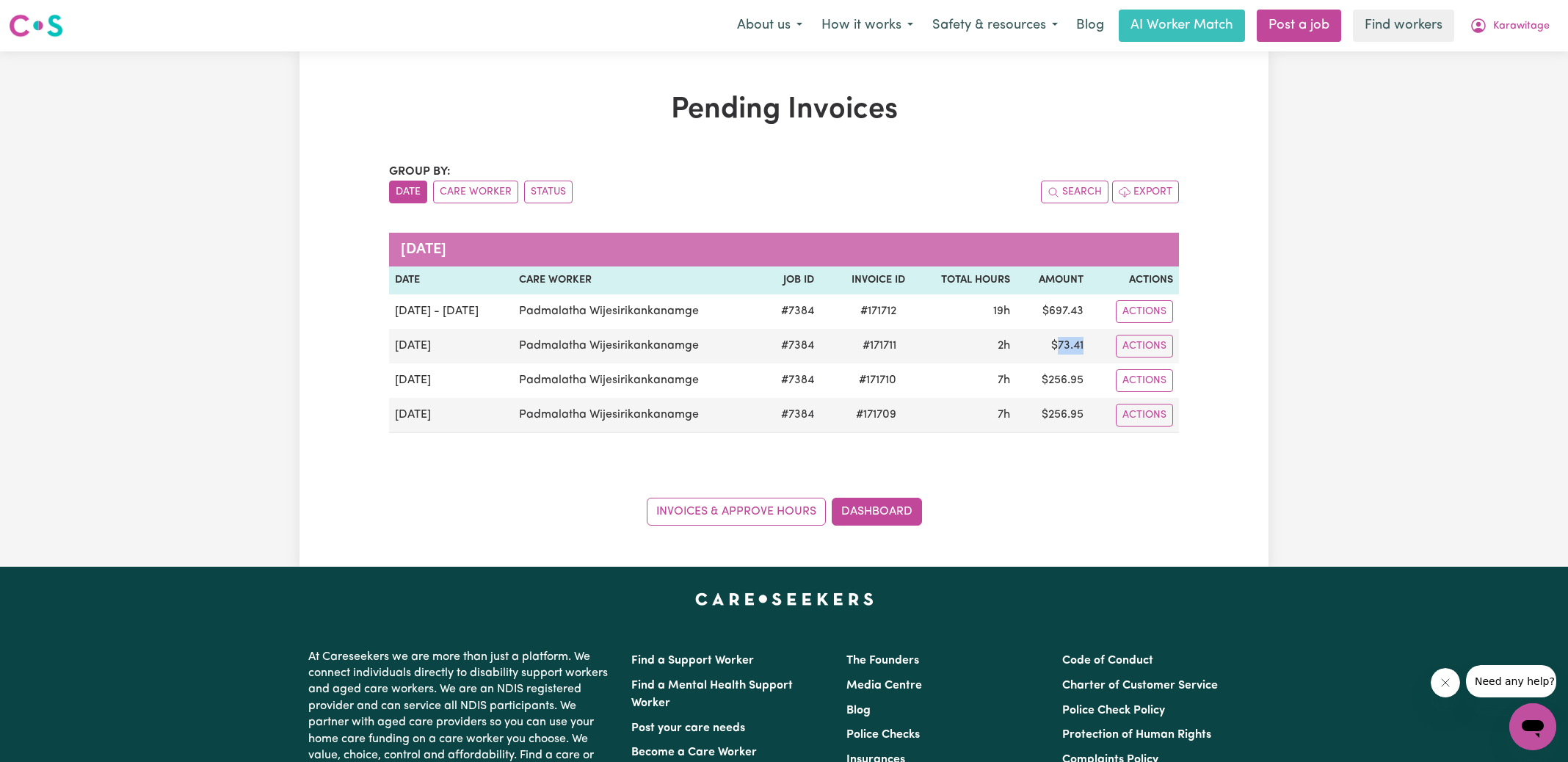
copy td "73.41"
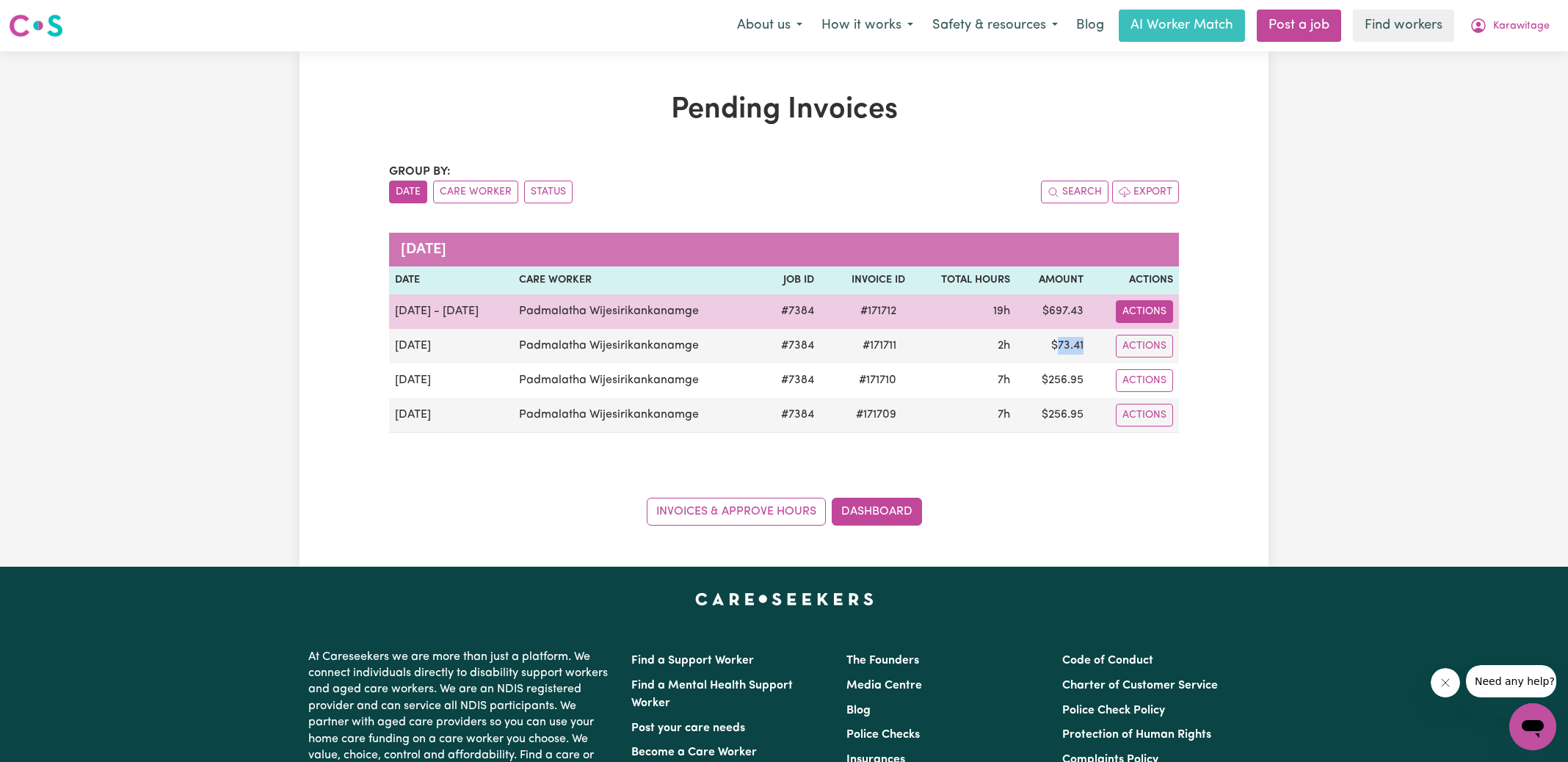
click at [1138, 307] on button "Actions" at bounding box center [1144, 311] width 57 height 23
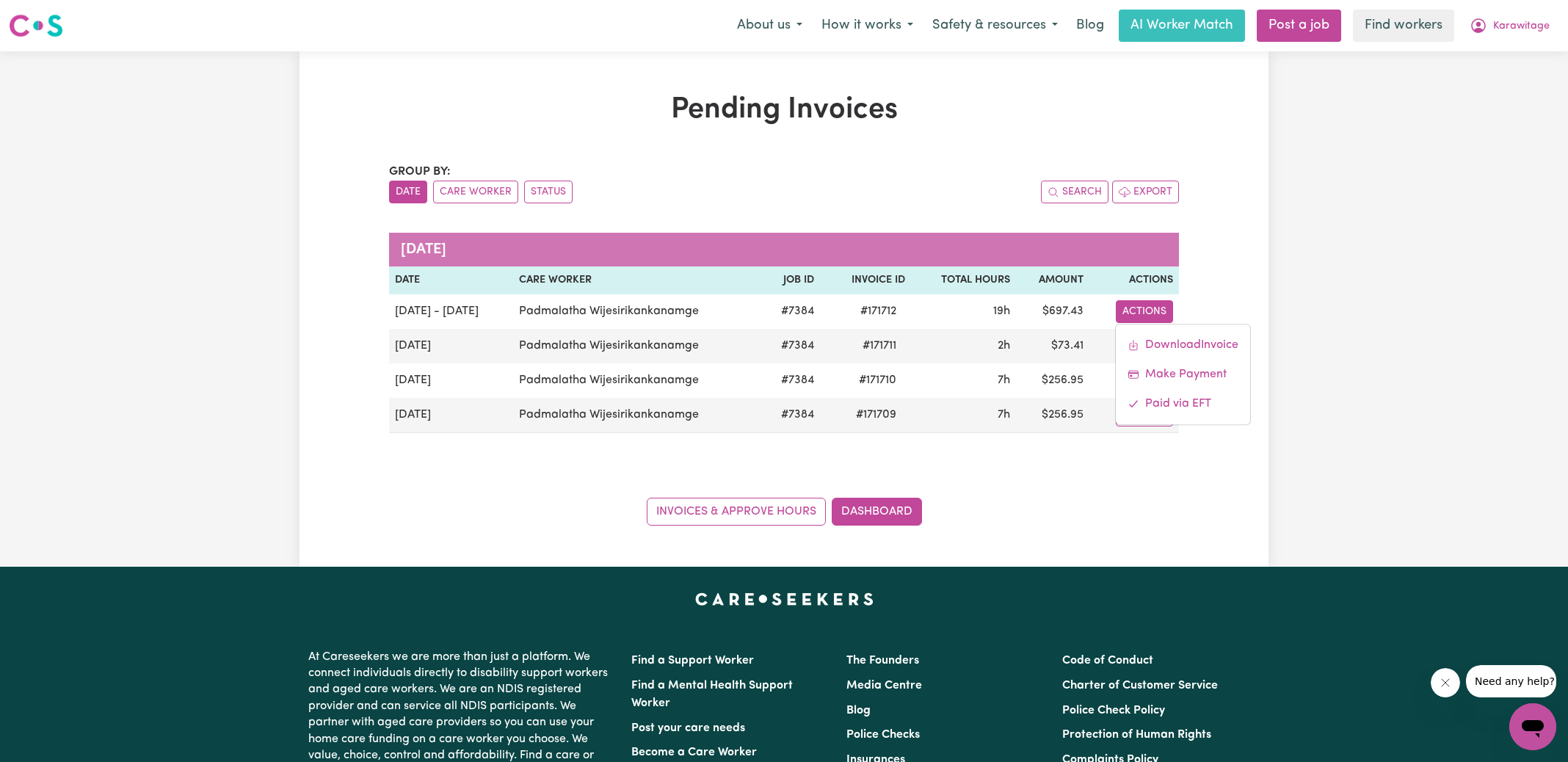
click at [956, 200] on div "Search Export" at bounding box center [981, 191] width 395 height 23
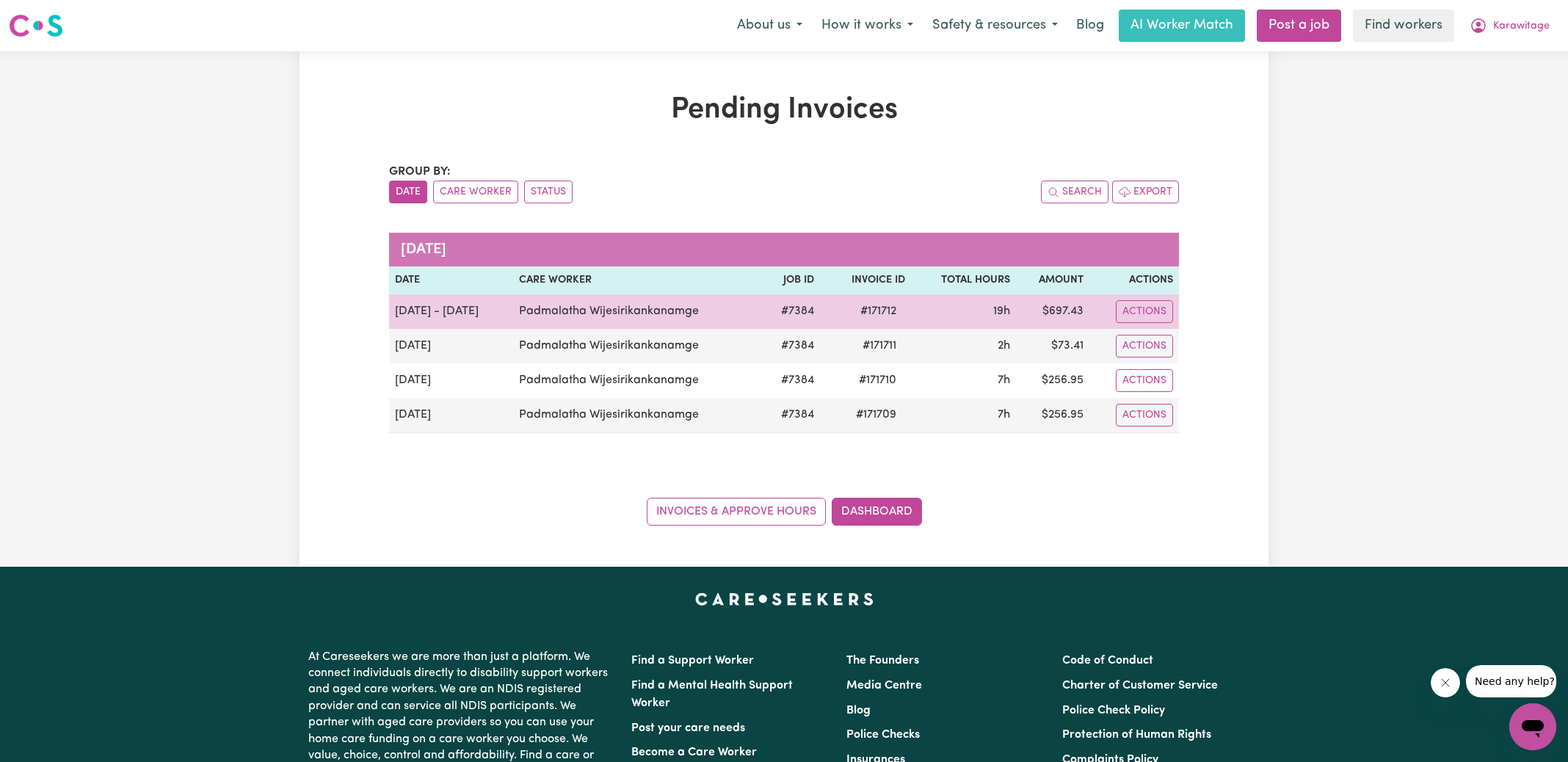
click at [878, 307] on span "# 171712" at bounding box center [878, 311] width 53 height 18
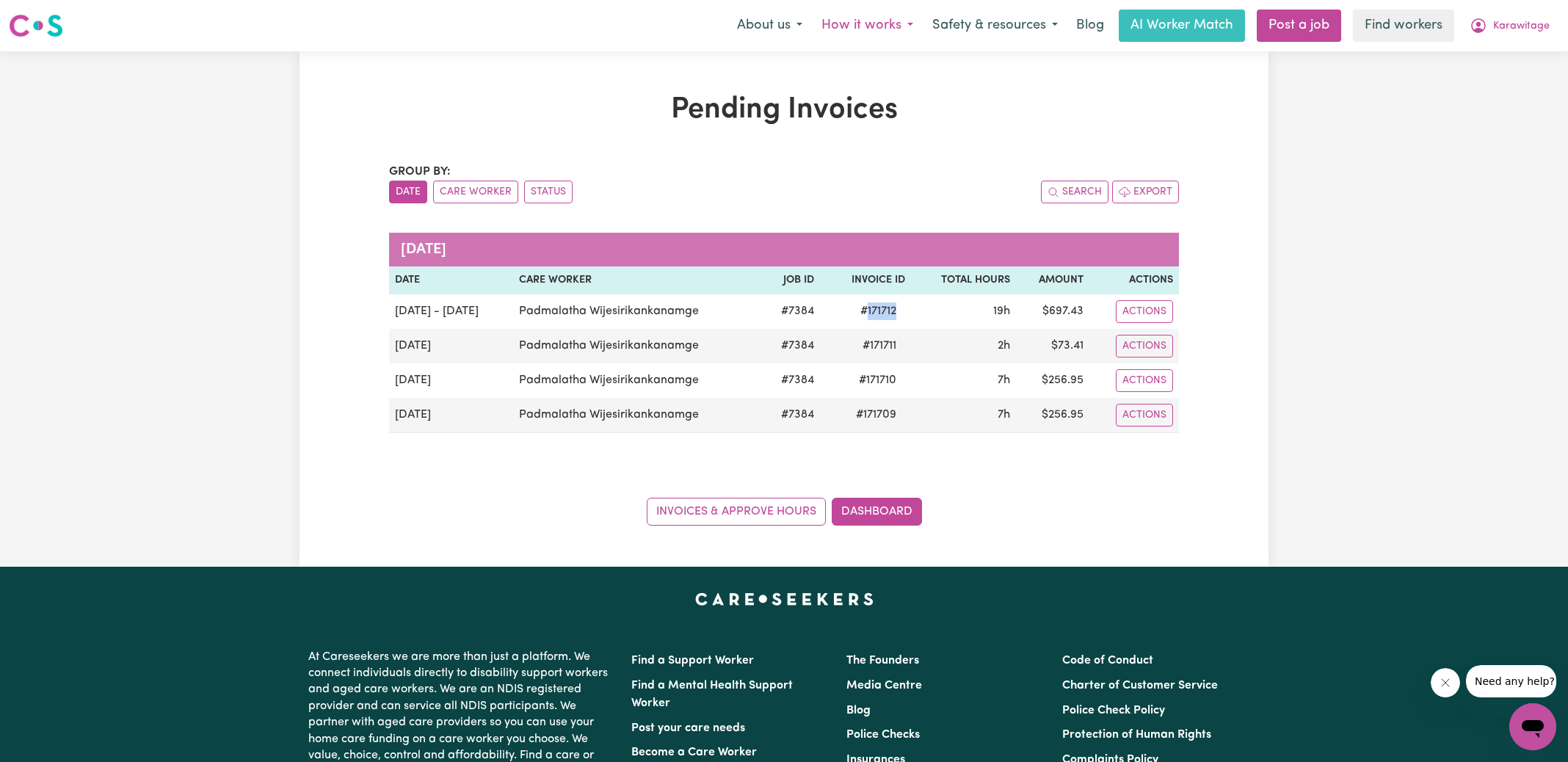
copy span "171712"
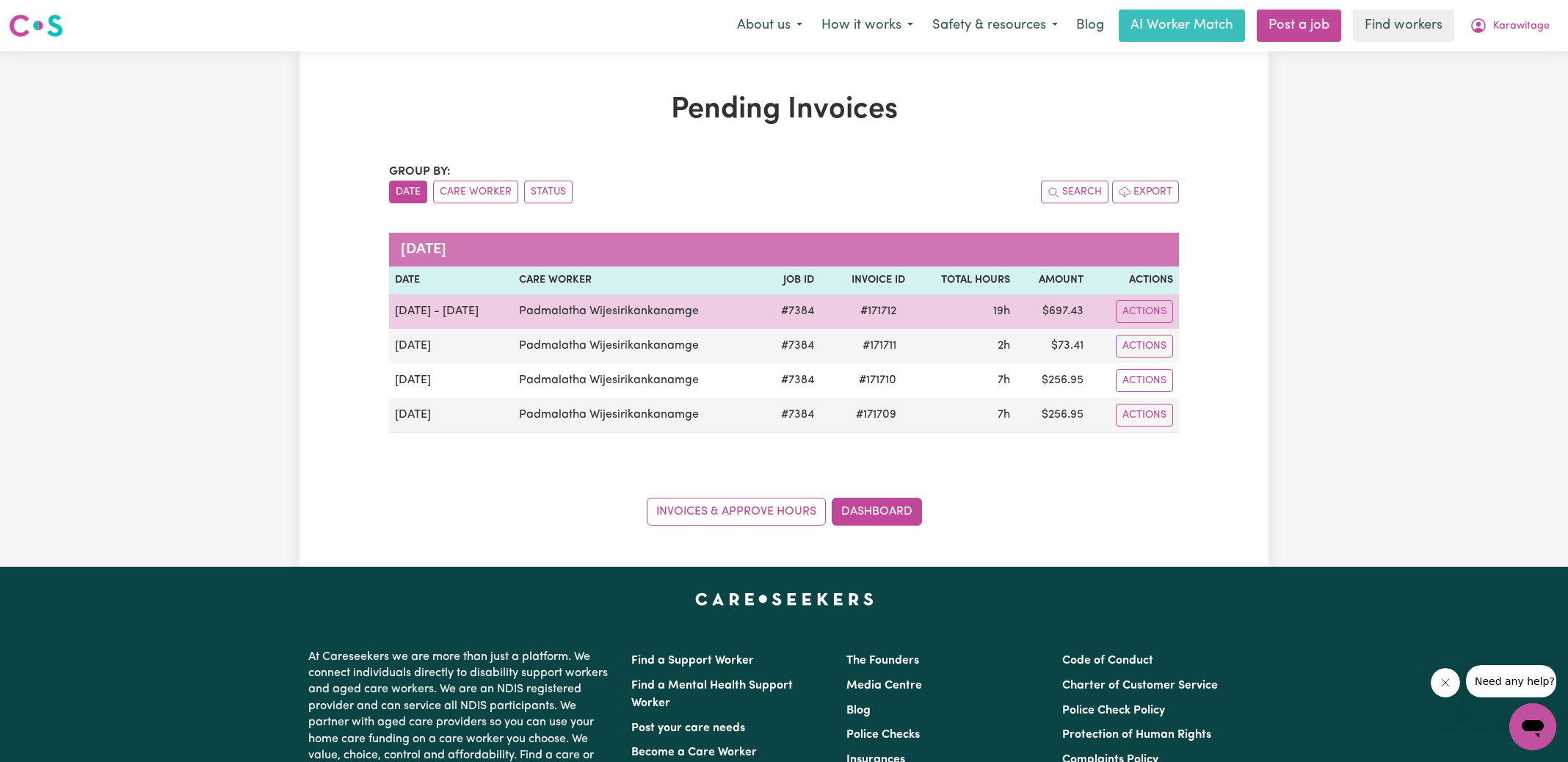
click at [1065, 308] on td "$ 697.43" at bounding box center [1052, 311] width 73 height 35
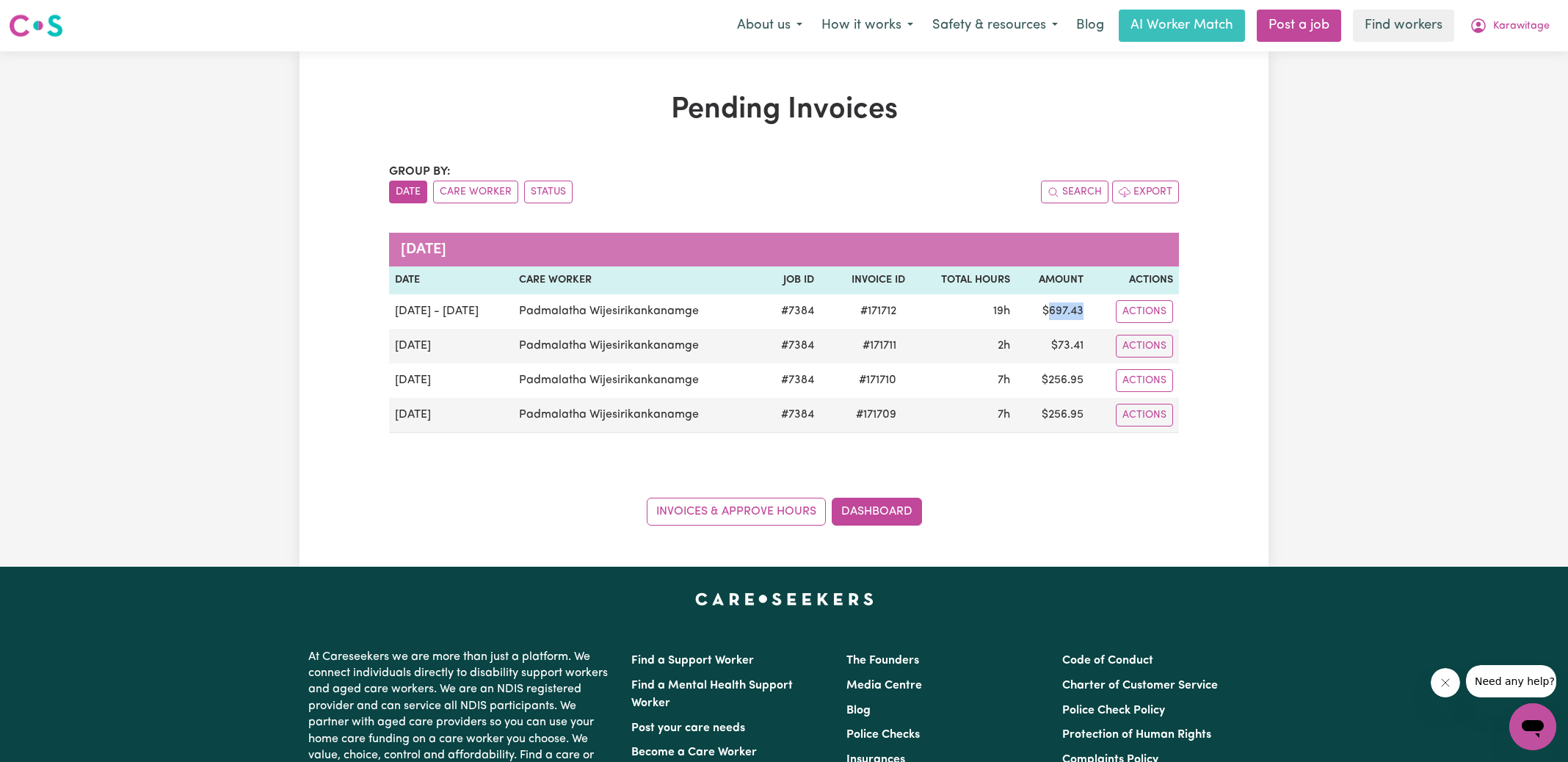
copy td "697.43"
click at [1507, 16] on button "Karawitage" at bounding box center [1510, 26] width 99 height 31
click at [1492, 80] on link "Logout" at bounding box center [1500, 84] width 116 height 28
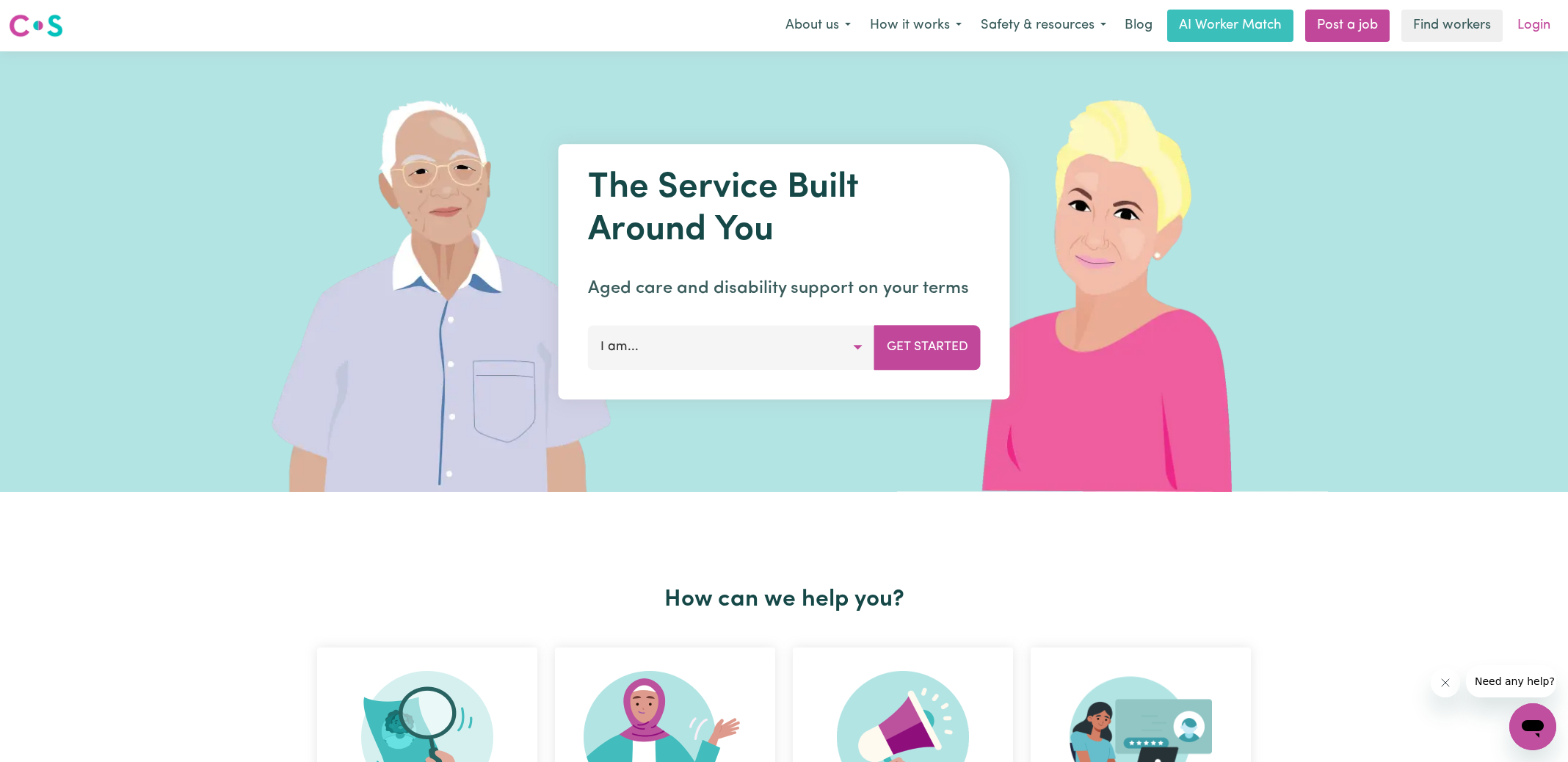
click at [1535, 34] on link "Login" at bounding box center [1534, 26] width 51 height 33
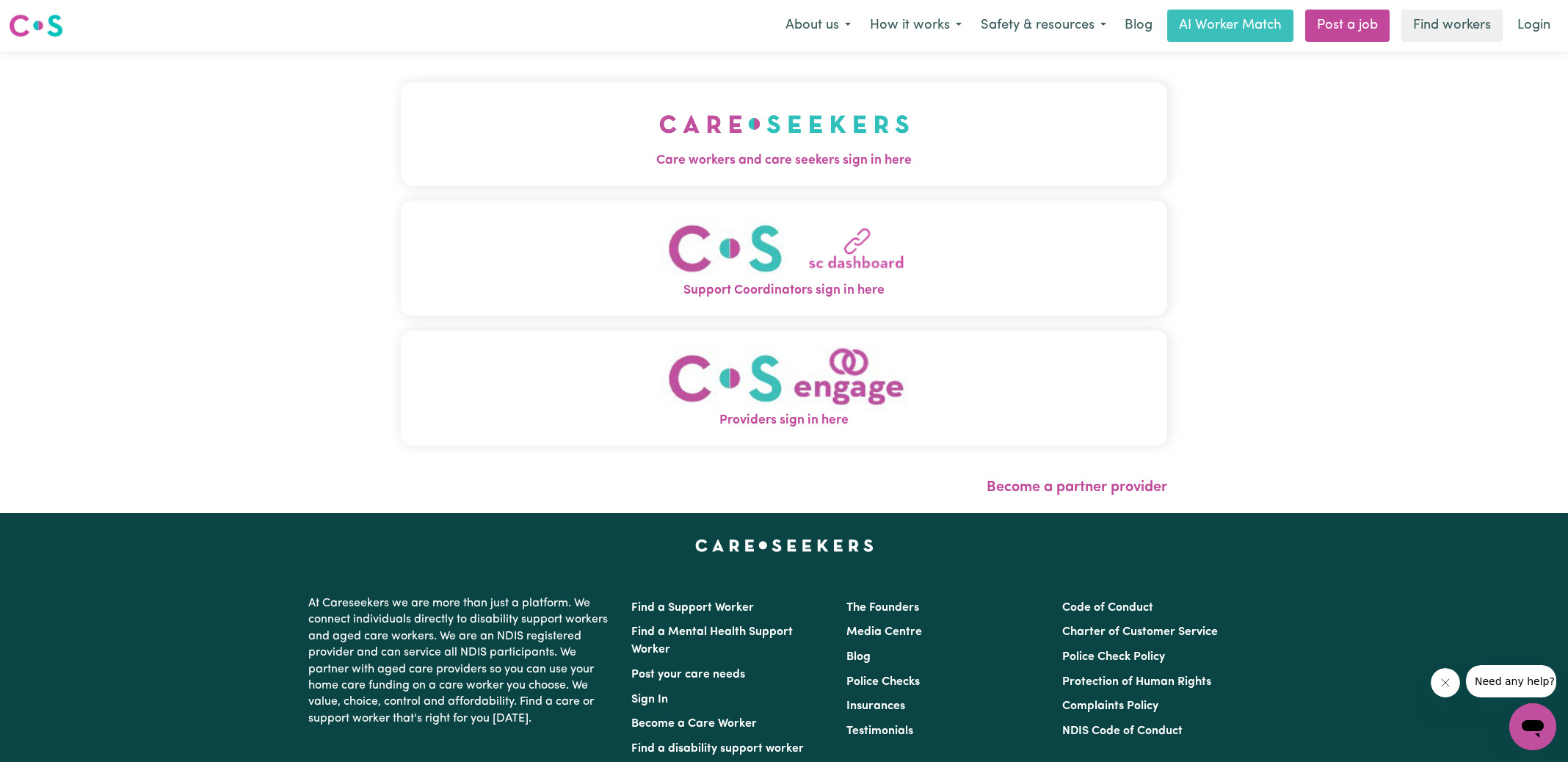
click at [736, 164] on span "Care workers and care seekers sign in here" at bounding box center [784, 161] width 767 height 19
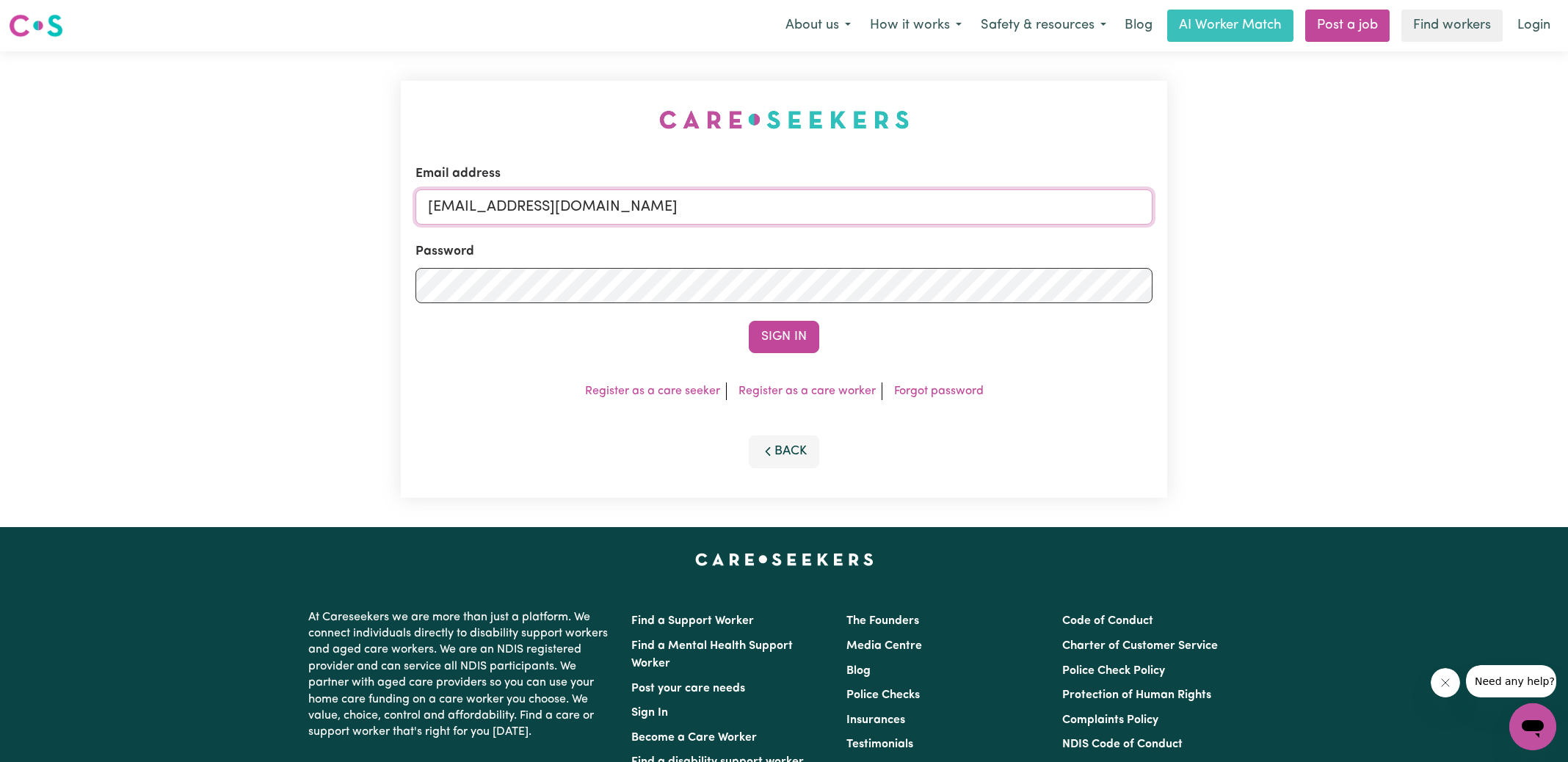
drag, startPoint x: 504, startPoint y: 203, endPoint x: 1164, endPoint y: 311, distance: 668.8
click at [1168, 336] on div "Email address [EMAIL_ADDRESS][DOMAIN_NAME] Password Sign In Register as a care …" at bounding box center [784, 289] width 784 height 475
type input "[EMAIL_ADDRESS][DOMAIN_NAME]"
click at [749, 321] on button "Sign In" at bounding box center [784, 337] width 70 height 33
